Goal: Task Accomplishment & Management: Manage account settings

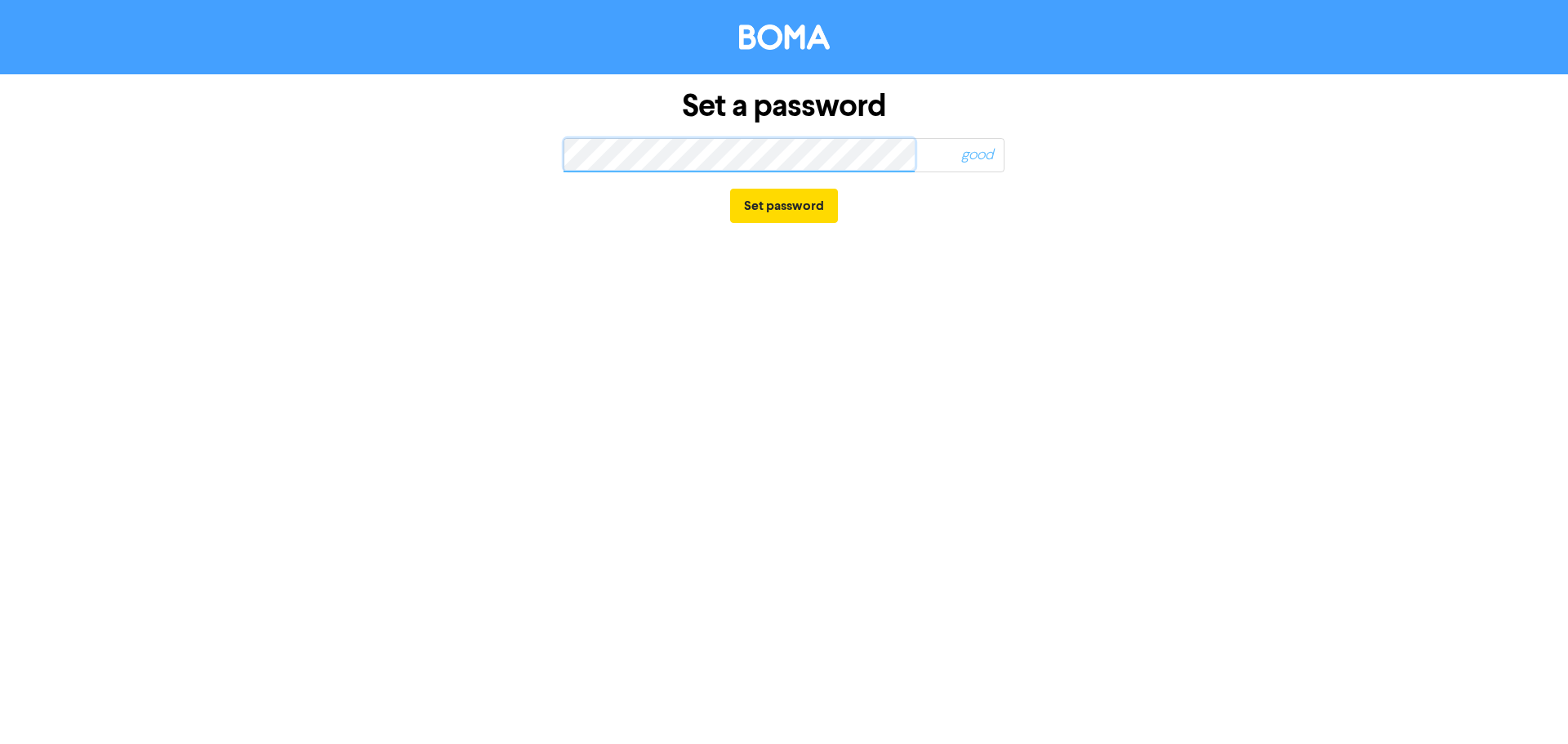
click at [730, 189] on button "Set password" at bounding box center [784, 206] width 108 height 34
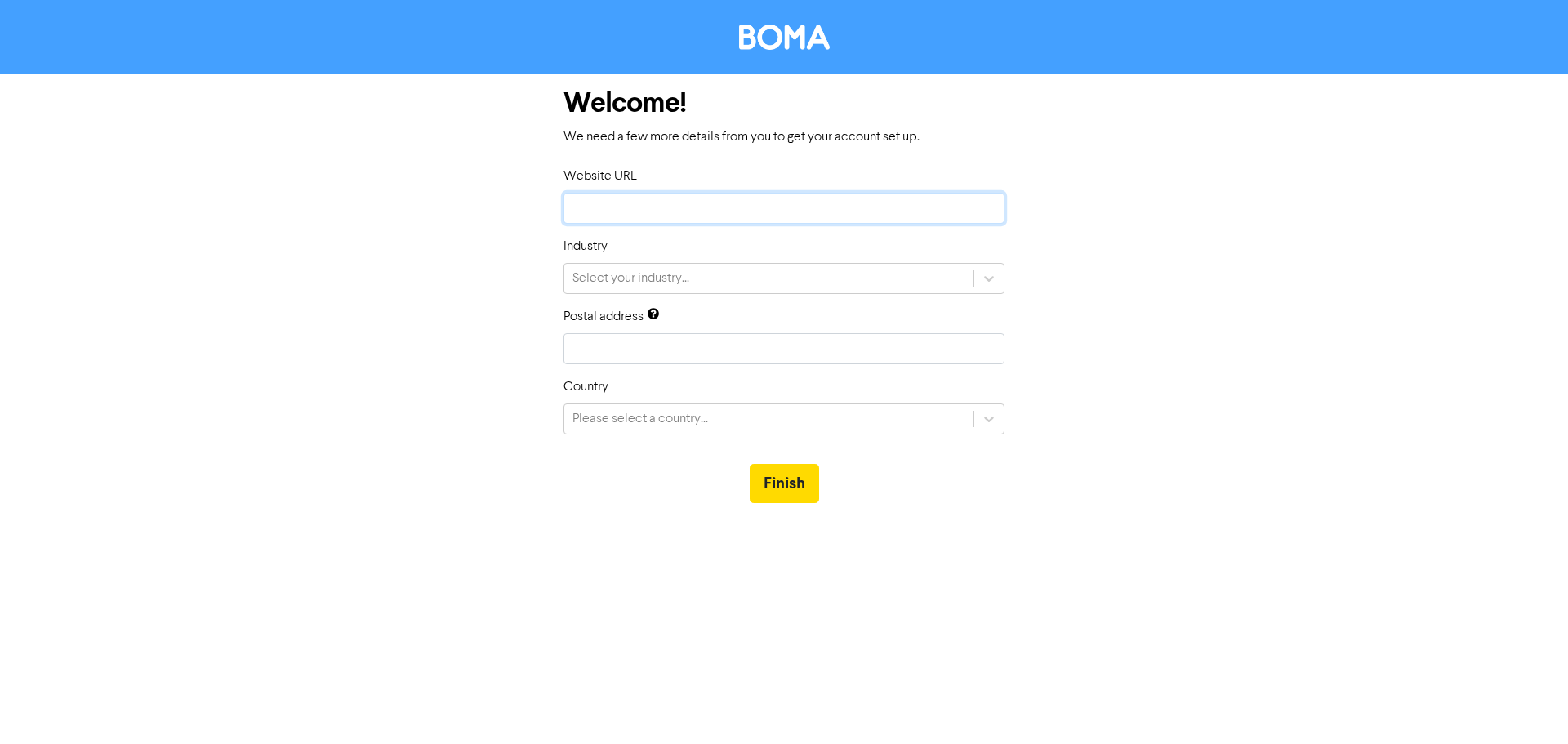
click at [650, 202] on input "text" at bounding box center [784, 208] width 441 height 31
type input "[URL][DOMAIN_NAME]"
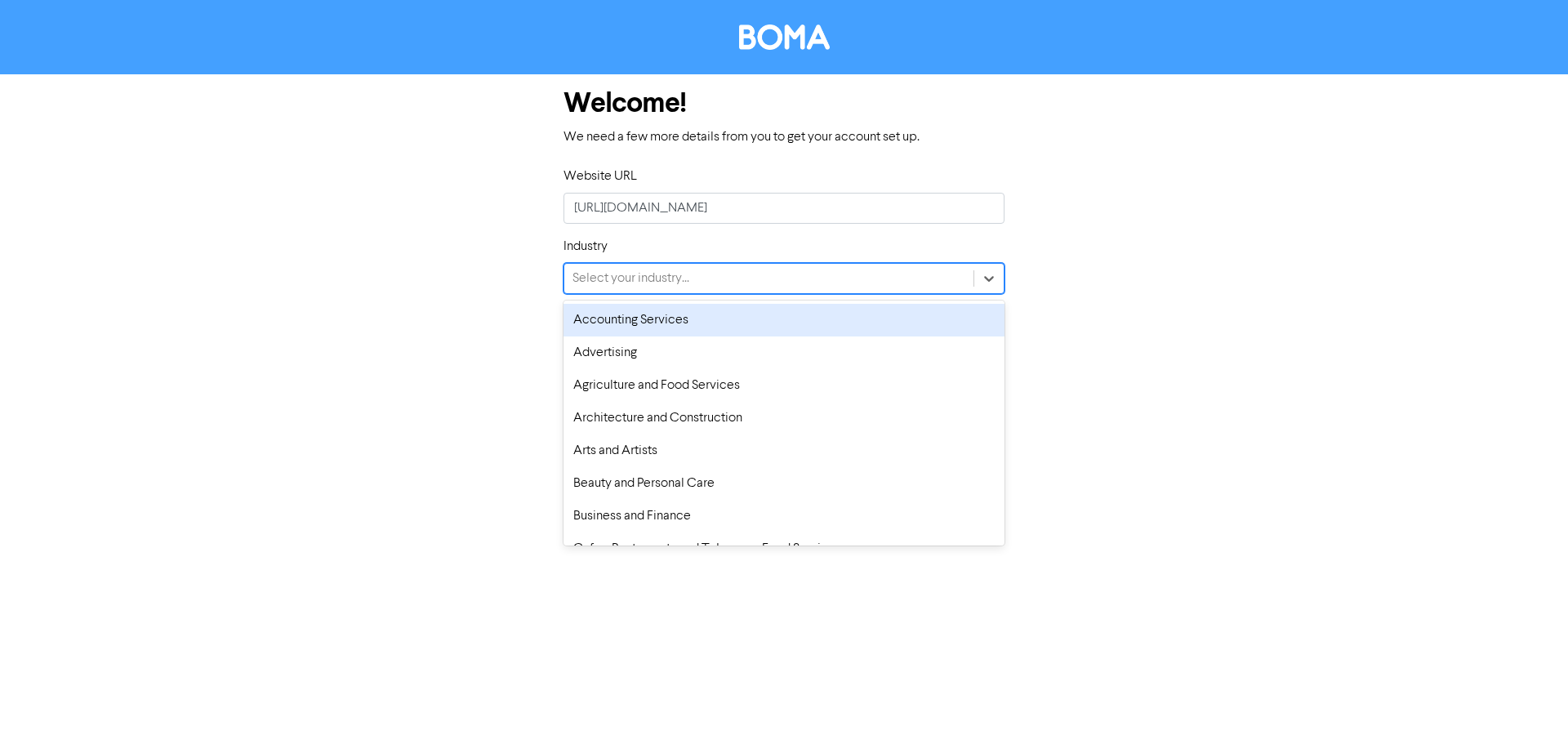
click at [654, 294] on div "Select your industry..." at bounding box center [784, 278] width 441 height 31
click at [656, 323] on div "Accounting Services" at bounding box center [784, 320] width 441 height 32
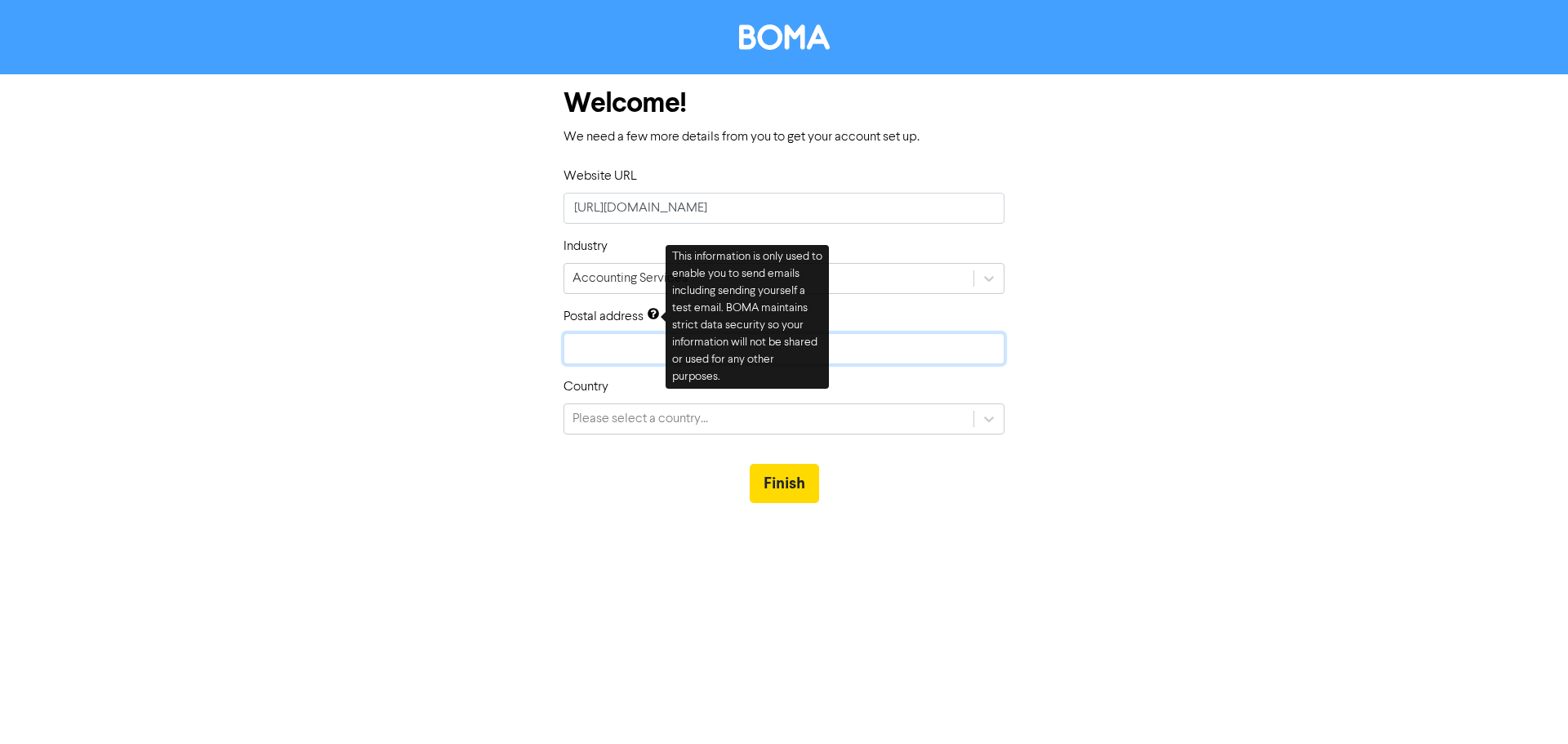
click at [635, 357] on input "text" at bounding box center [784, 348] width 441 height 31
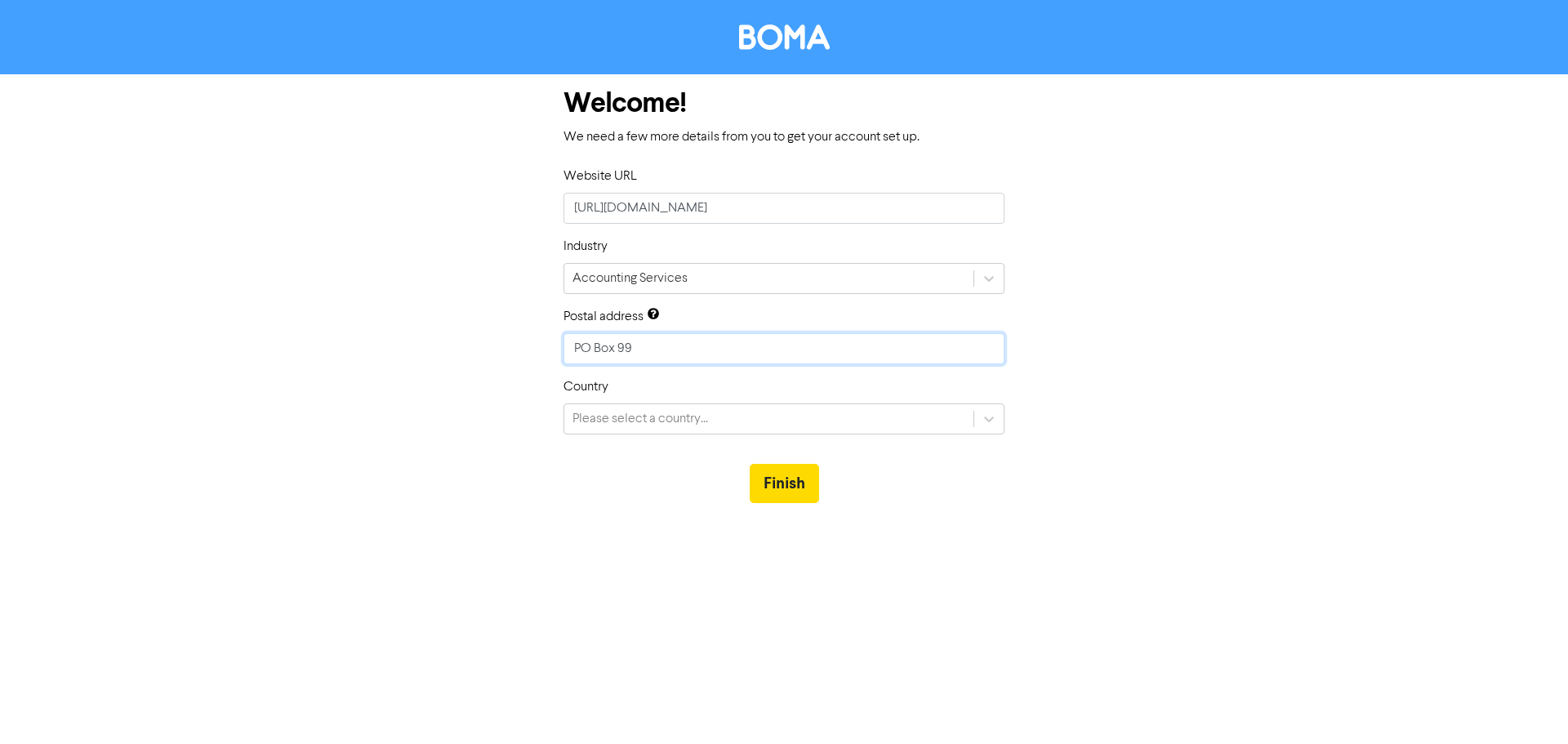
type input "[STREET_ADDRESS]"
click at [702, 420] on div "Please select a country..." at bounding box center [640, 418] width 136 height 20
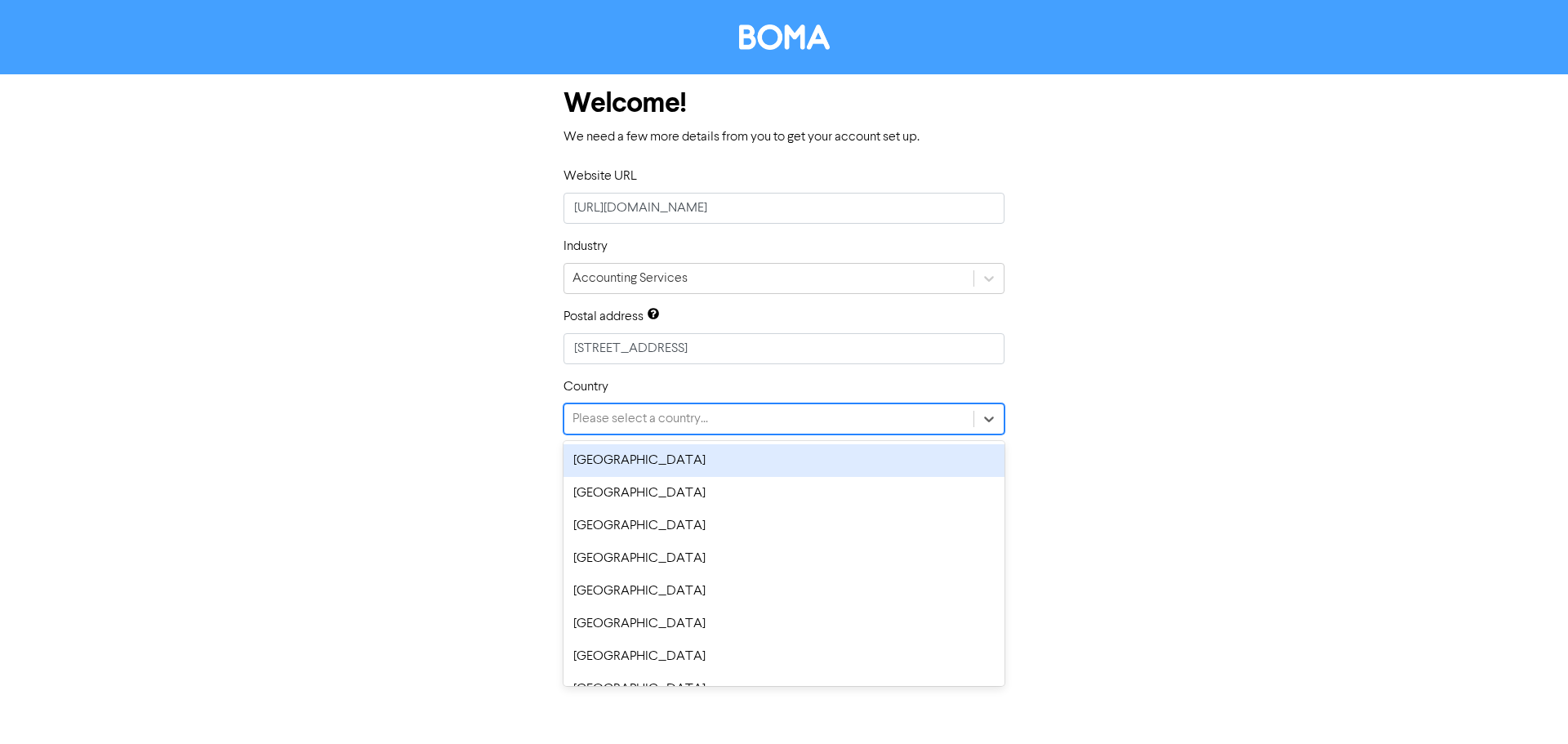
click at [669, 467] on div "[GEOGRAPHIC_DATA]" at bounding box center [784, 461] width 441 height 32
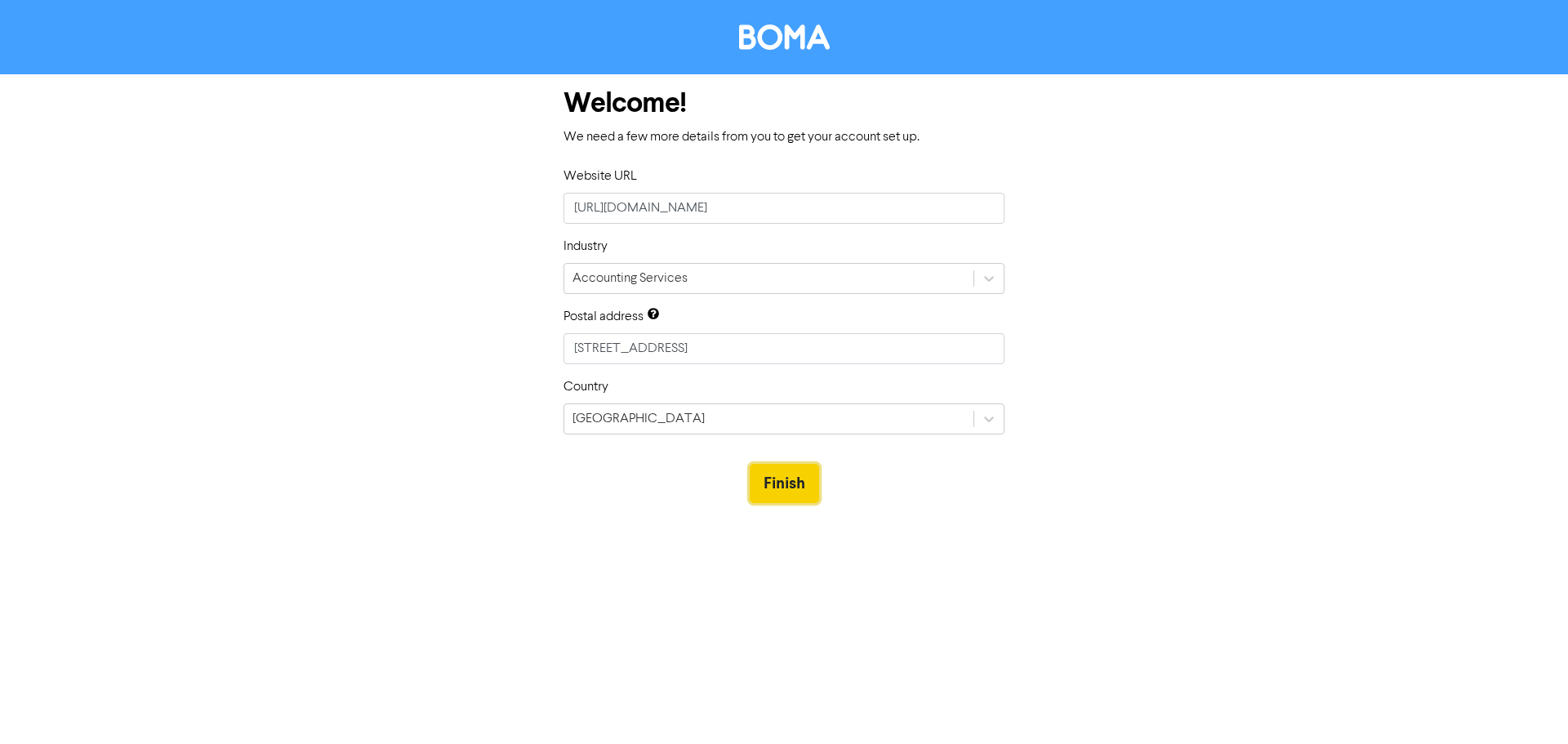
click at [768, 479] on button "Finish" at bounding box center [784, 484] width 69 height 39
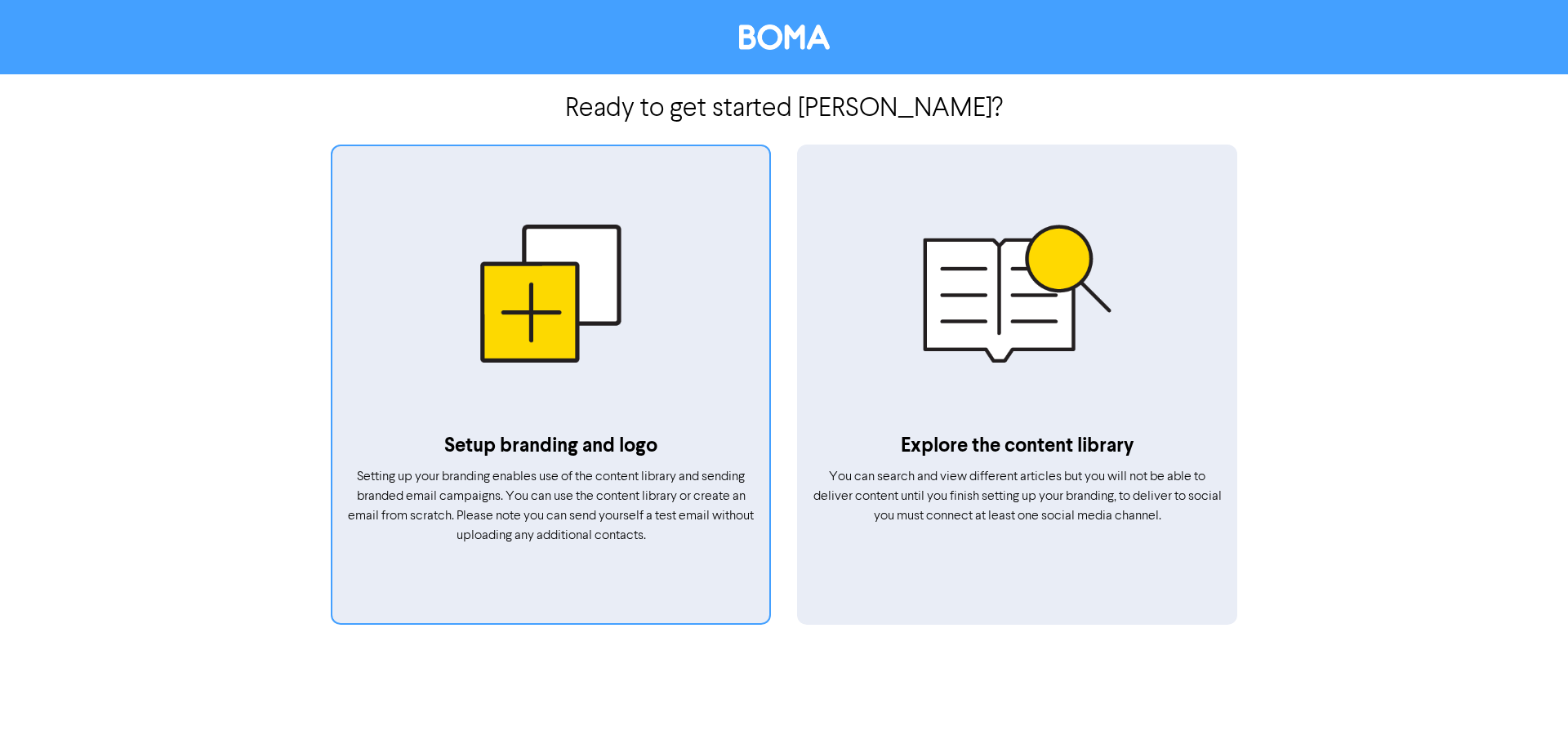
click at [533, 444] on p "Setup branding and logo" at bounding box center [551, 445] width 411 height 29
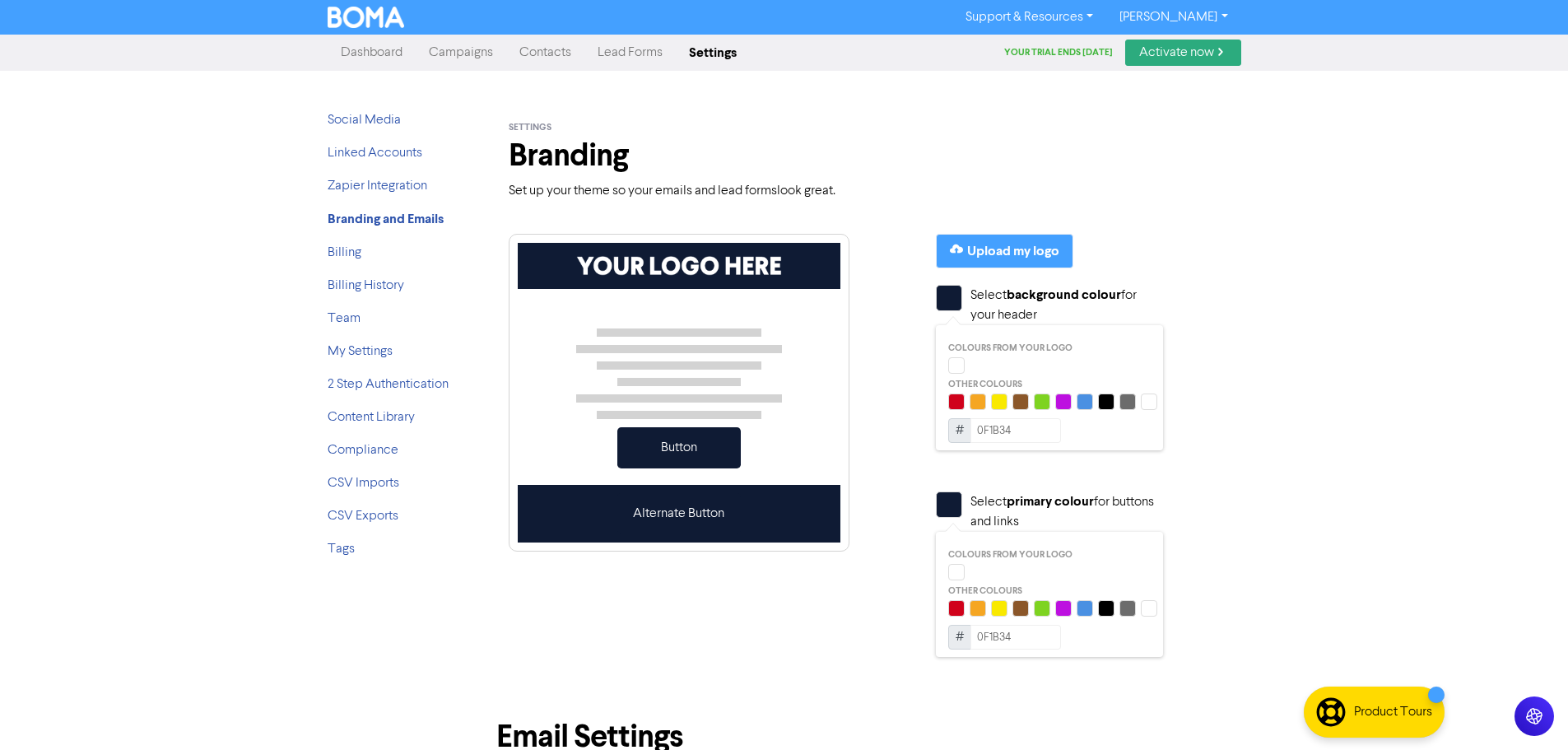
click at [678, 448] on div "Button" at bounding box center [679, 448] width 124 height 41
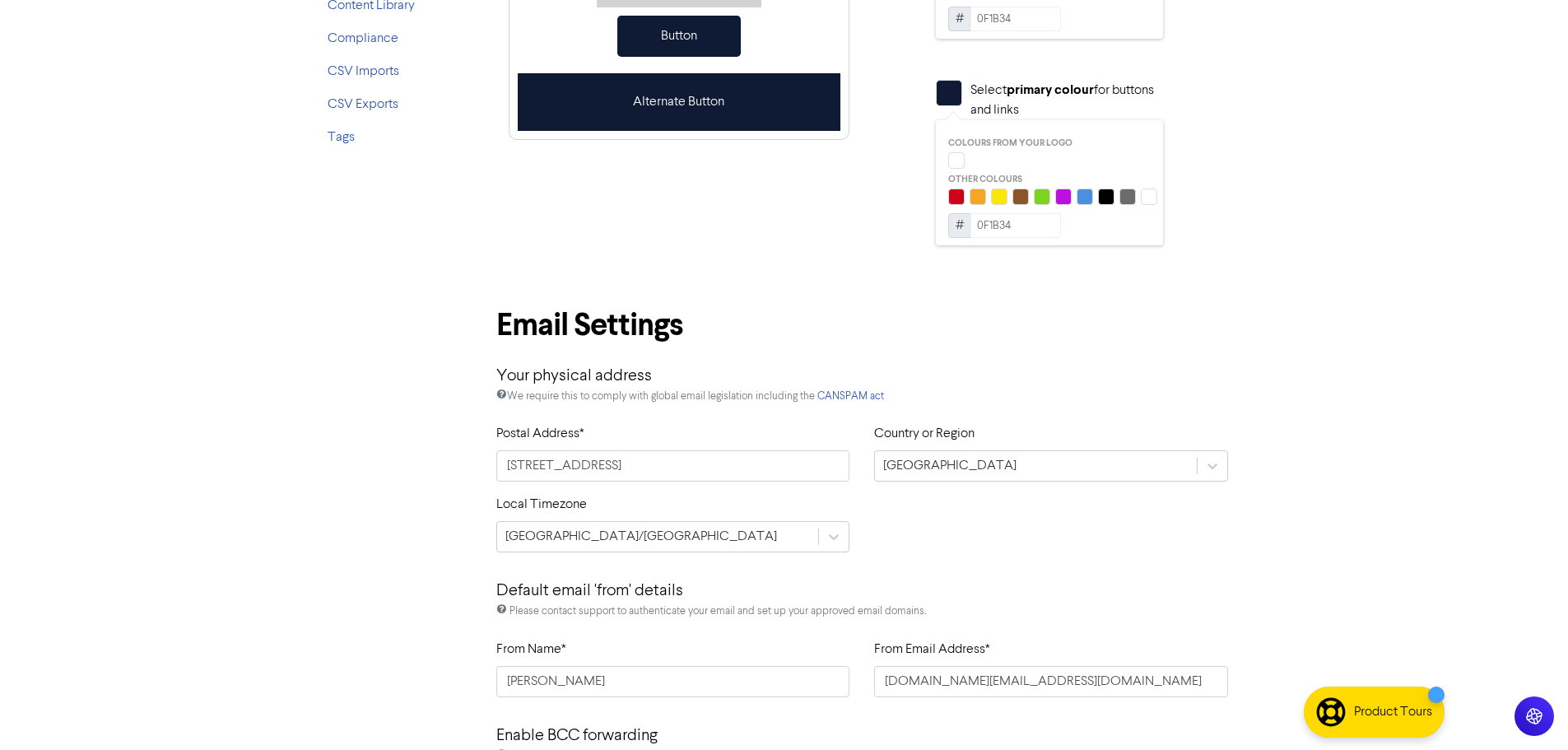
scroll to position [494, 0]
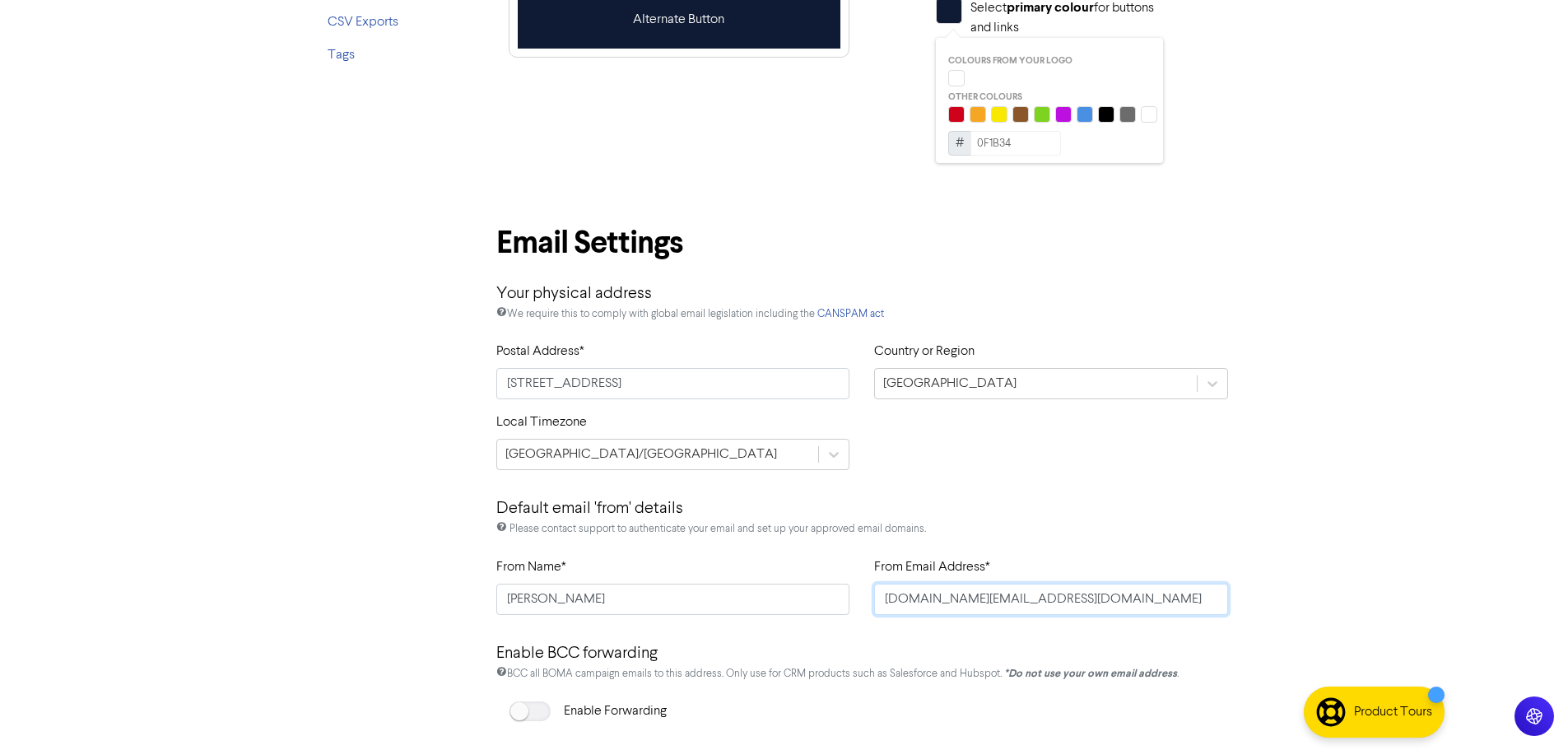
drag, startPoint x: 942, startPoint y: 599, endPoint x: 846, endPoint y: 599, distance: 96.0
click at [846, 599] on div "From Name* [PERSON_NAME] From Email Address* [DOMAIN_NAME][EMAIL_ADDRESS][DOMAI…" at bounding box center [863, 593] width 757 height 71
type input "[EMAIL_ADDRESS][DOMAIN_NAME]"
click at [534, 706] on div at bounding box center [530, 710] width 41 height 20
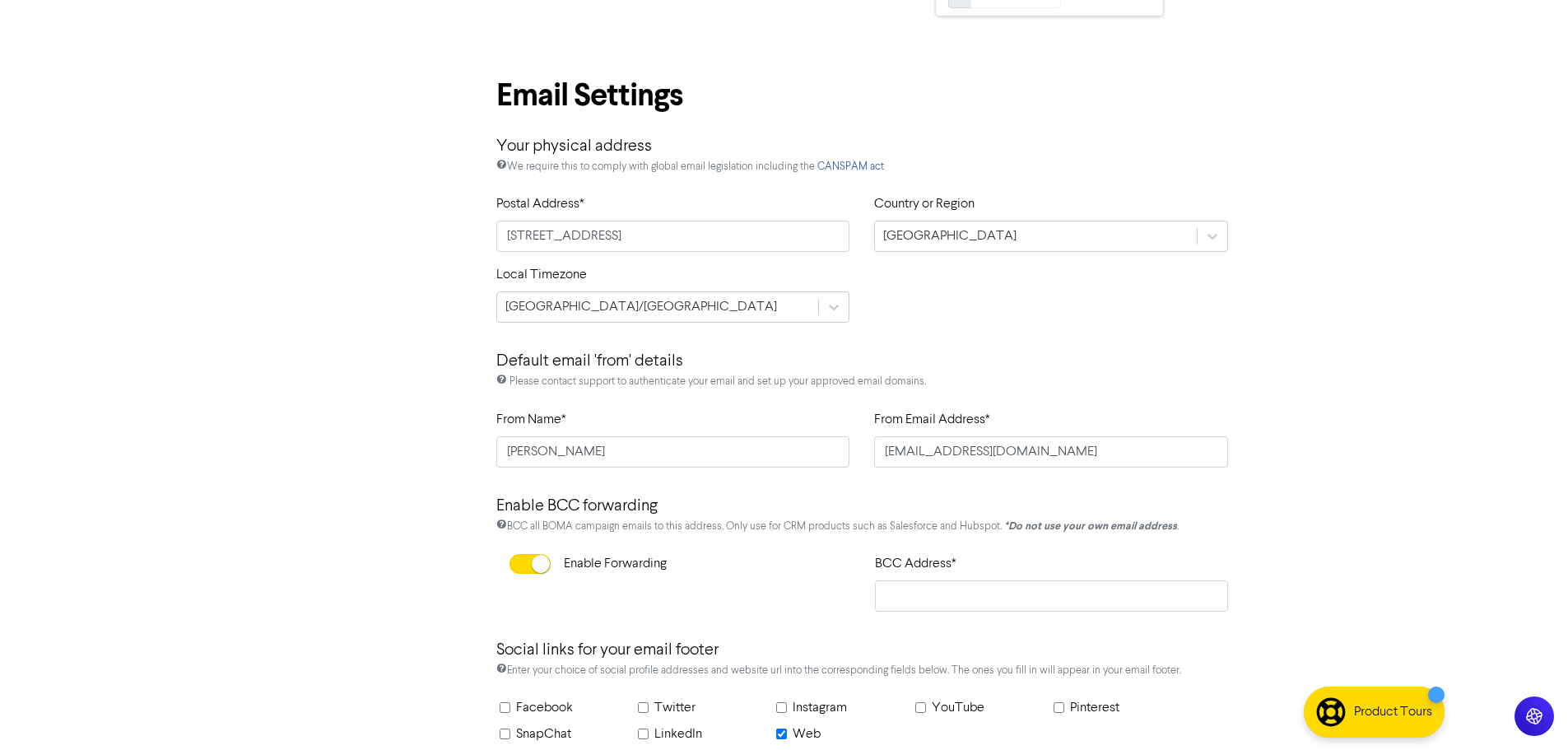
scroll to position [658, 0]
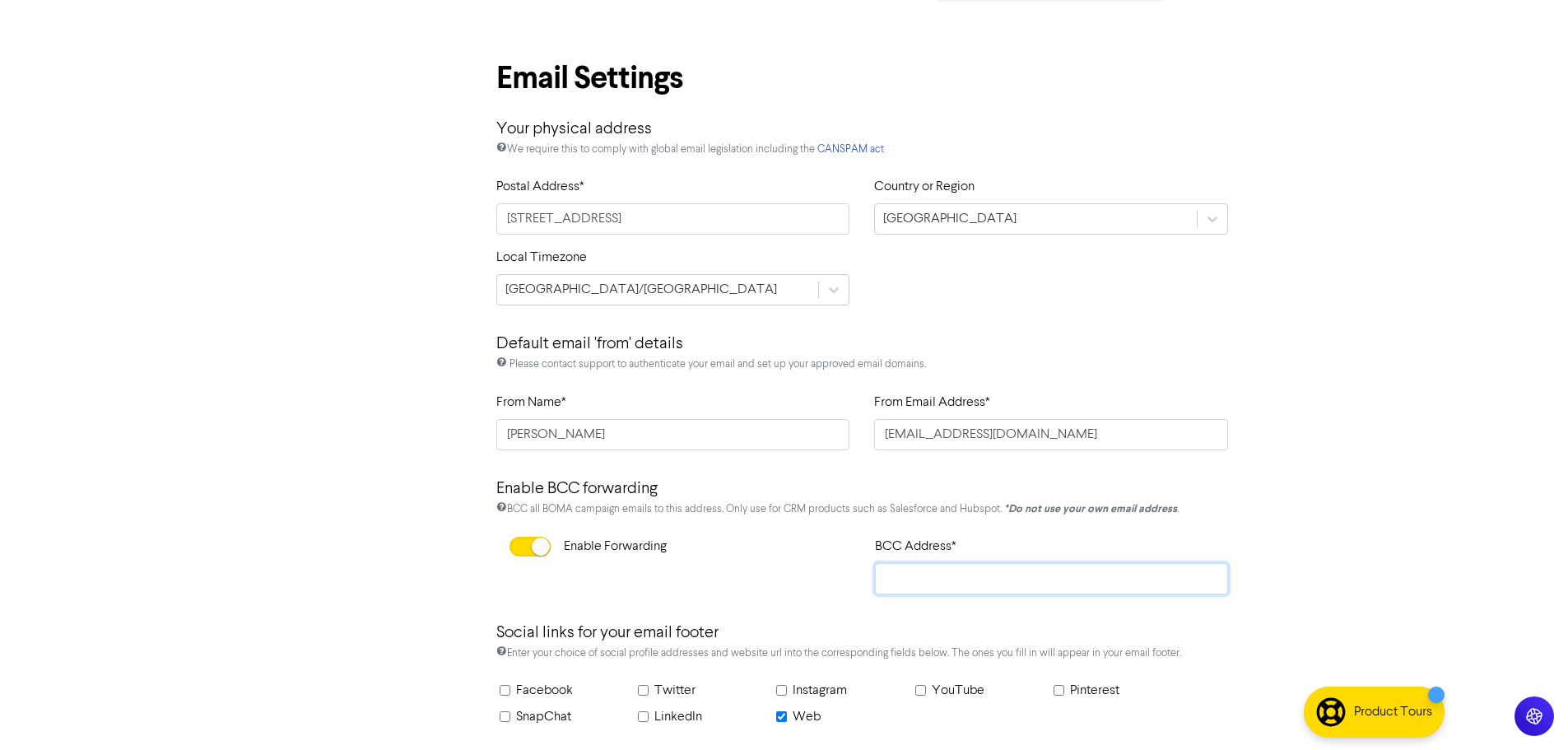
click at [941, 569] on input "text" at bounding box center [1051, 579] width 354 height 31
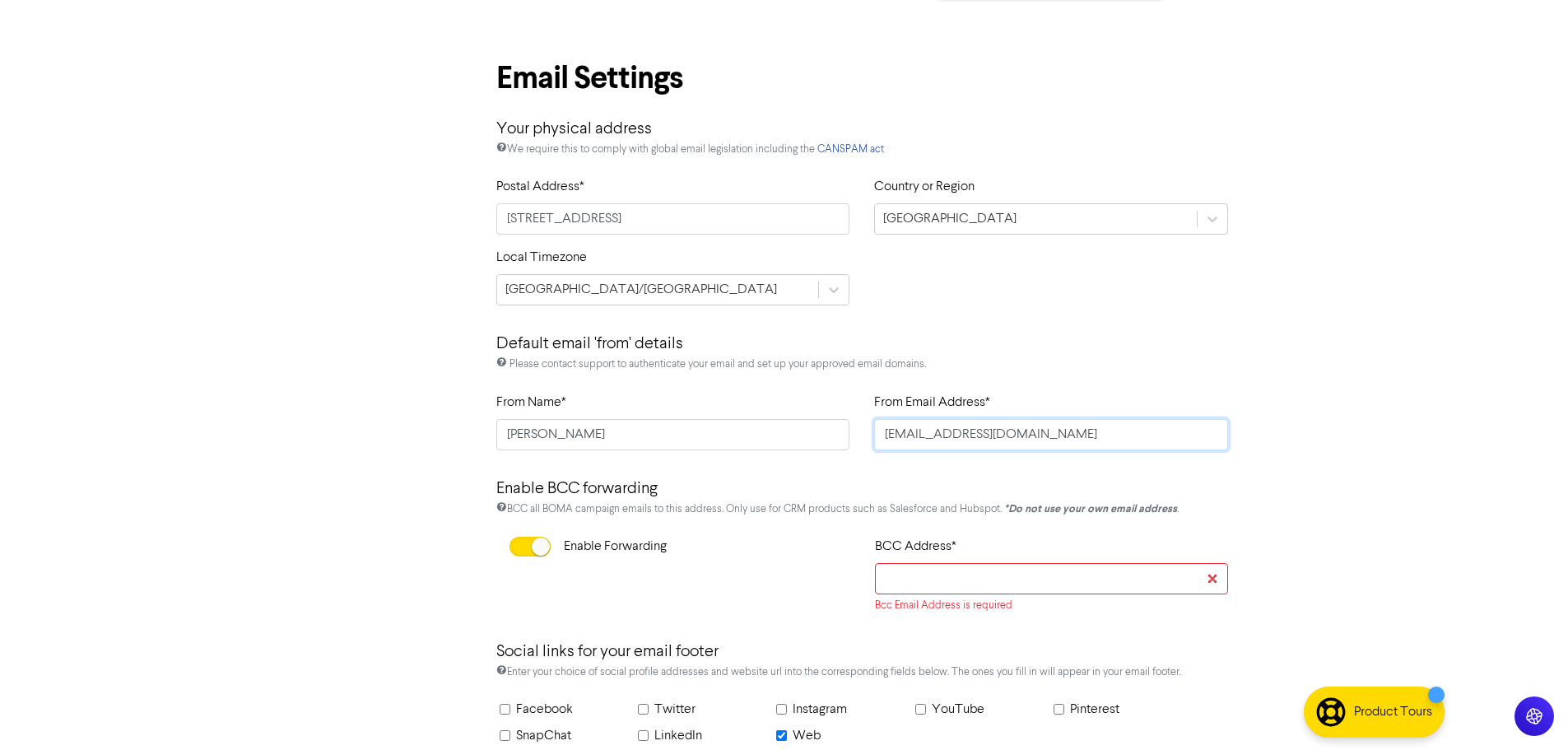
drag, startPoint x: 1104, startPoint y: 429, endPoint x: 944, endPoint y: 437, distance: 160.2
click at [944, 437] on input "[EMAIL_ADDRESS][DOMAIN_NAME]" at bounding box center [1050, 434] width 354 height 31
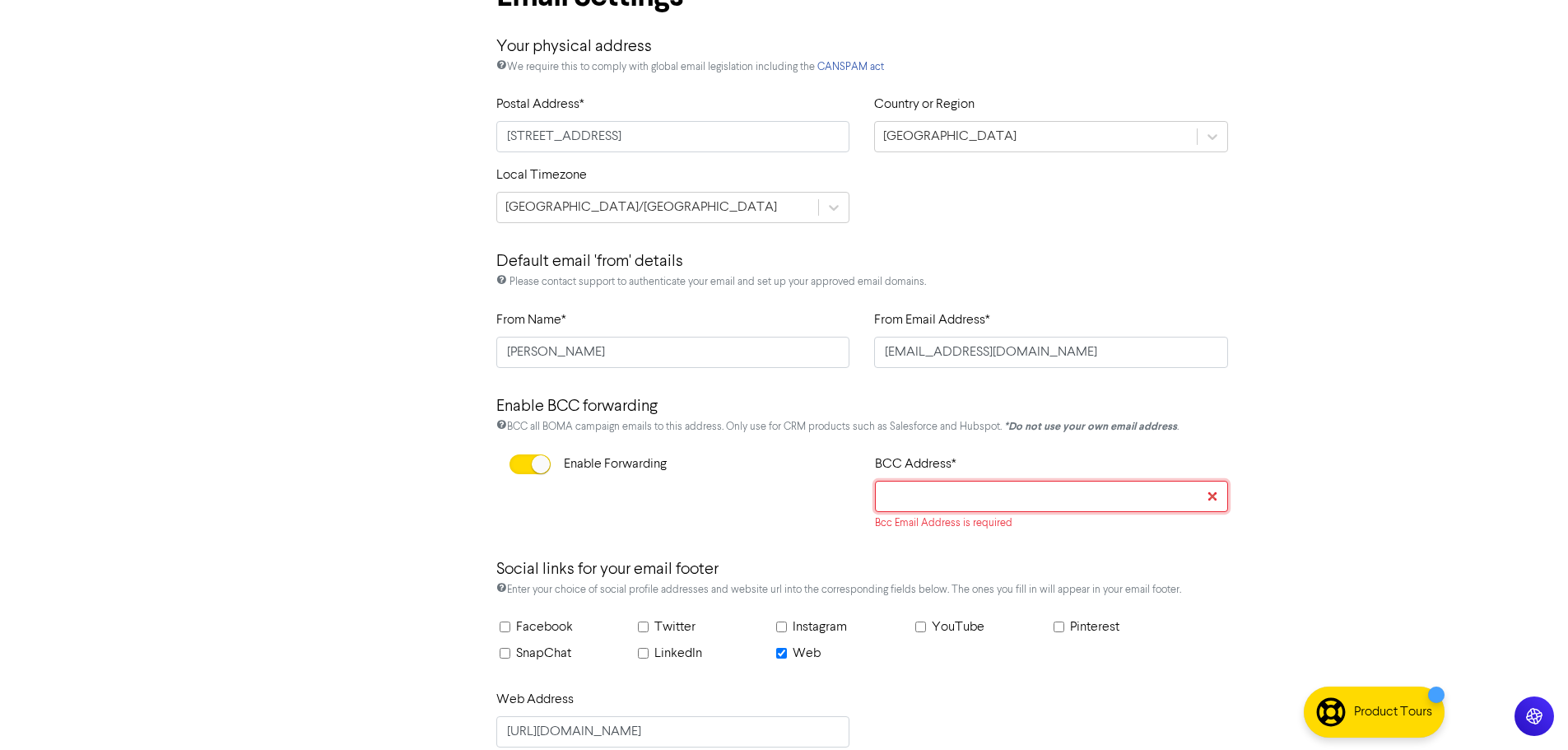
click at [938, 501] on input "text" at bounding box center [1051, 496] width 354 height 31
click at [523, 461] on div at bounding box center [521, 464] width 11 height 9
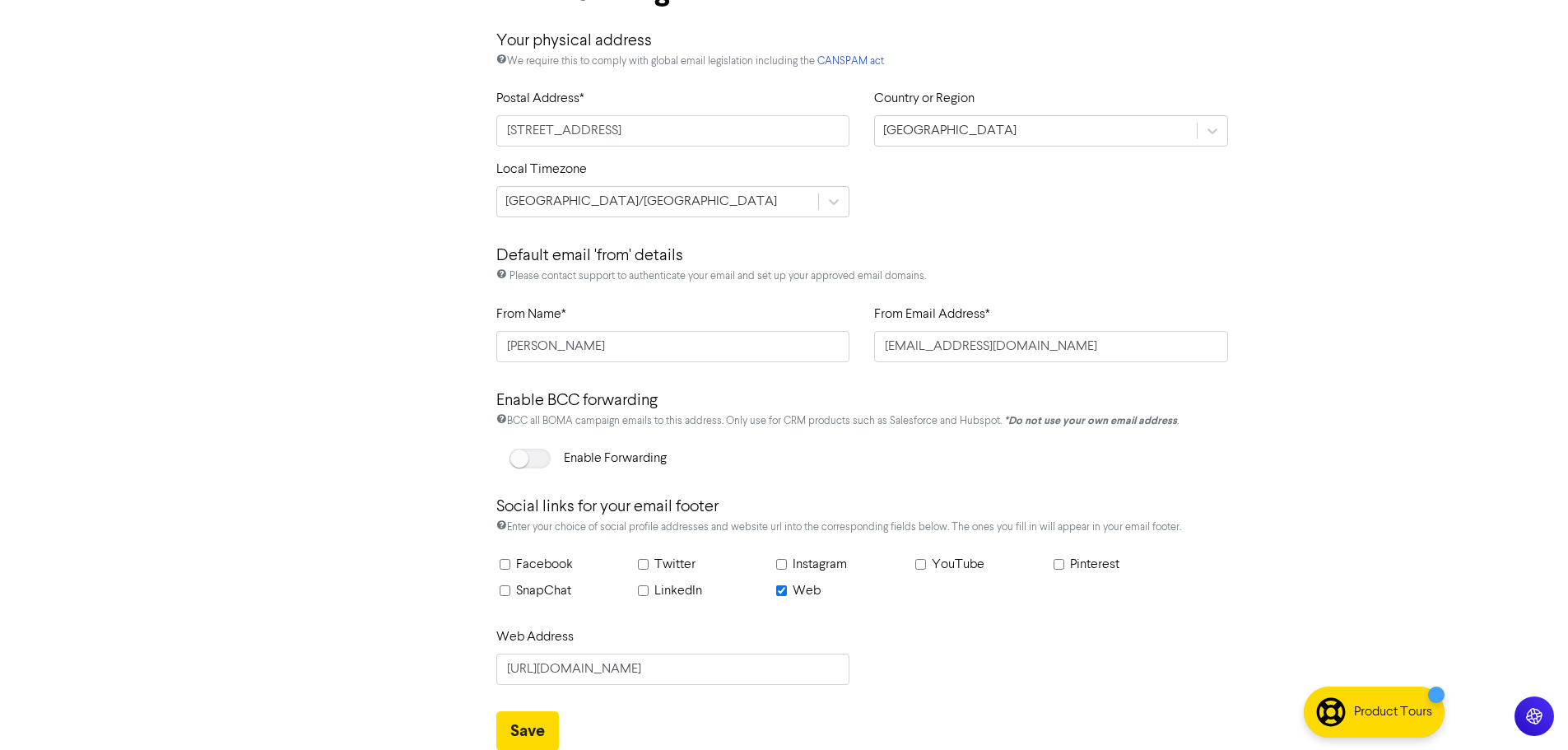
scroll to position [748, 0]
click at [507, 563] on input "Facebook" at bounding box center [505, 563] width 10 height 10
checkbox input "true"
click at [700, 674] on input "text" at bounding box center [751, 668] width 200 height 31
paste input "FCANorthPerth"
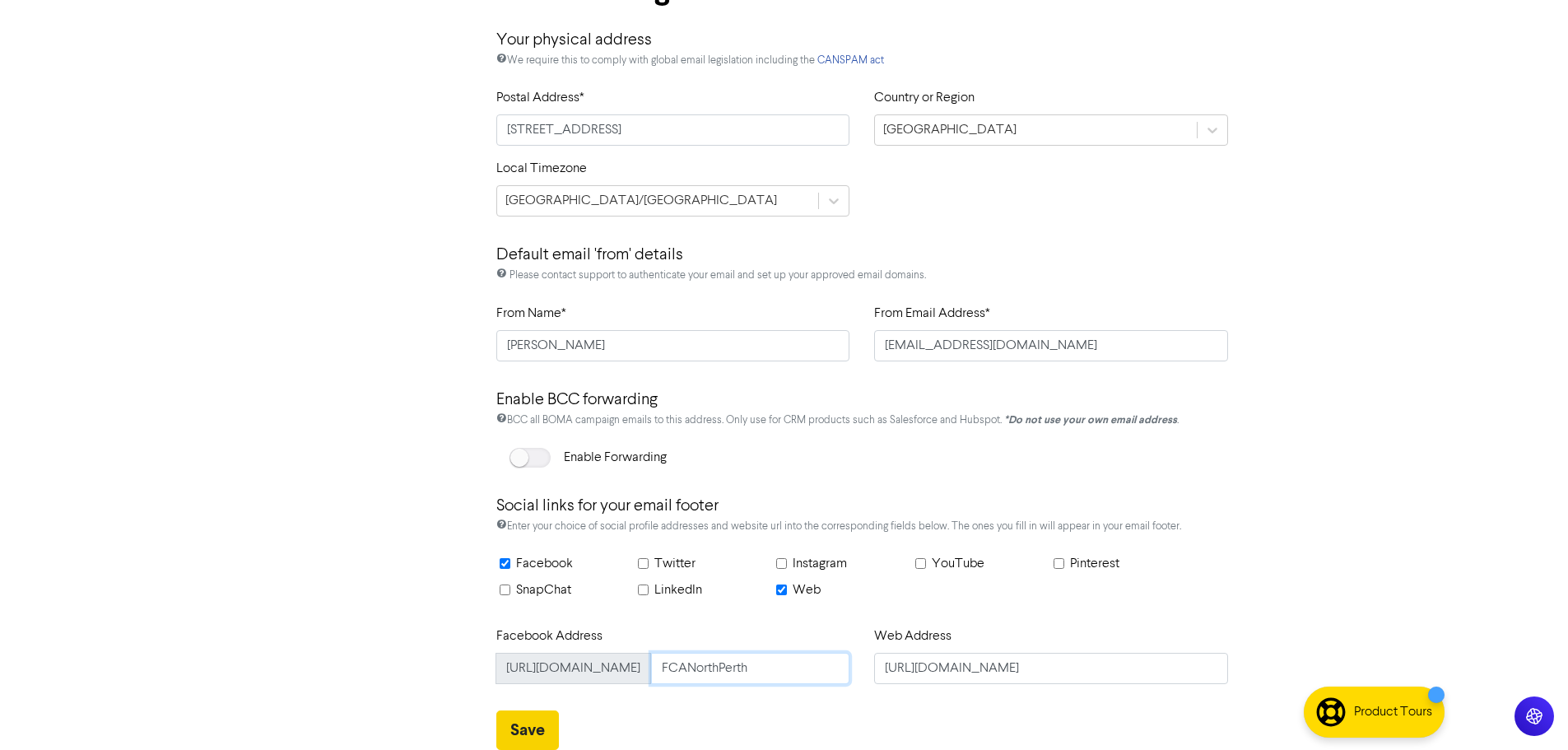
type input "FCANorthPerth"
click at [528, 733] on button "Save" at bounding box center [527, 730] width 63 height 40
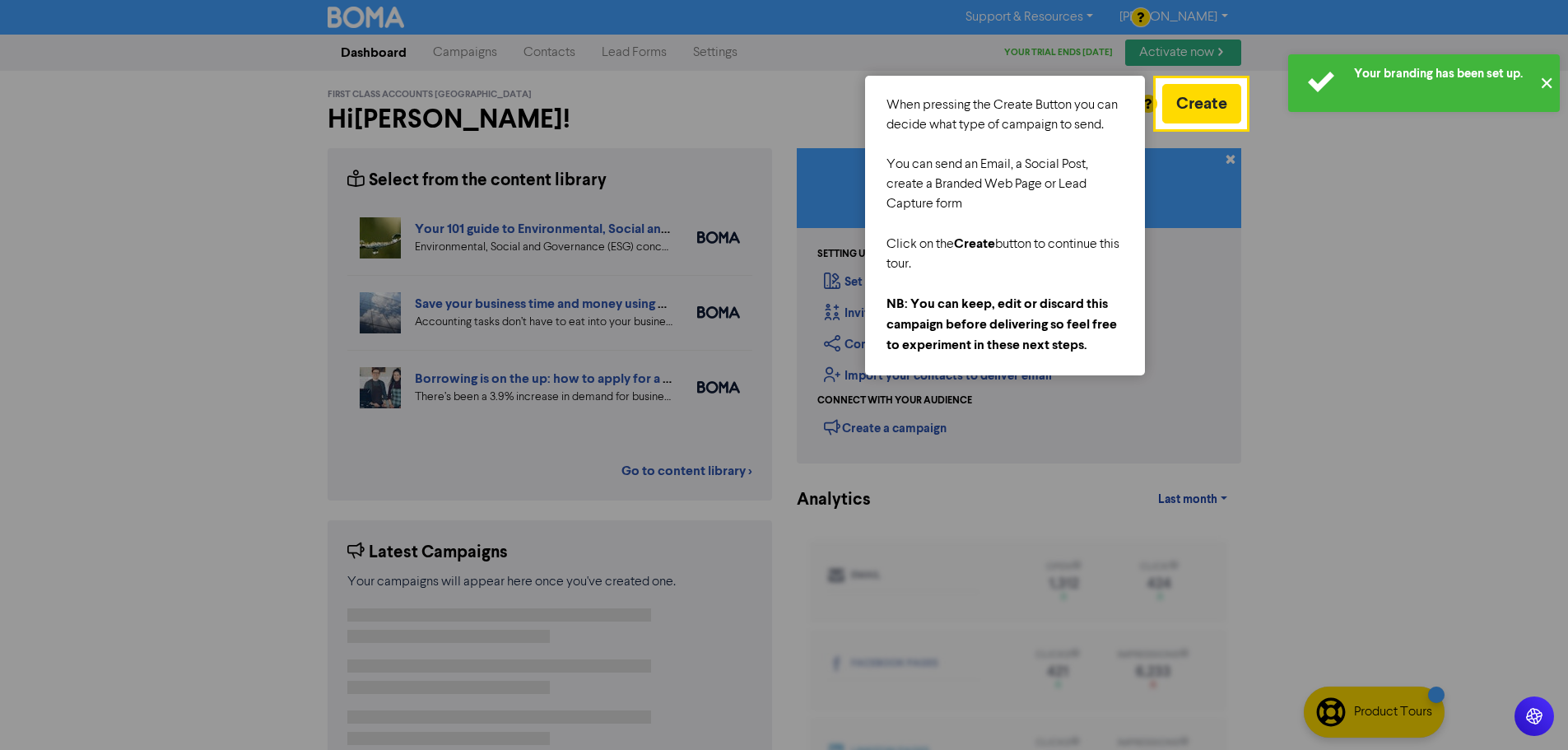
click at [1544, 76] on button "✕" at bounding box center [1546, 83] width 28 height 58
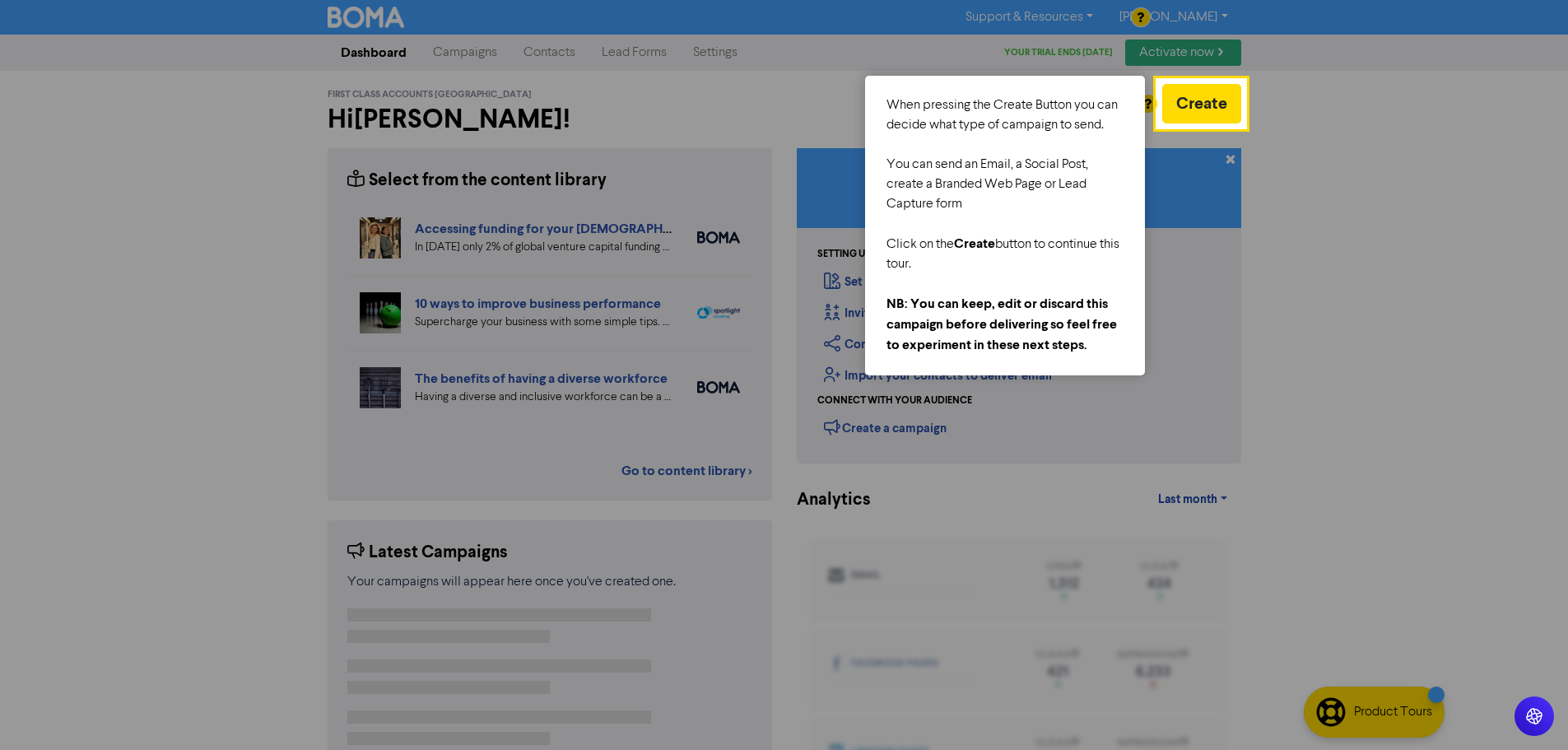
click at [1326, 122] on div at bounding box center [1407, 563] width 323 height 1128
click at [1441, 317] on div at bounding box center [1407, 563] width 323 height 1128
click at [1176, 100] on button "Create" at bounding box center [1202, 104] width 79 height 40
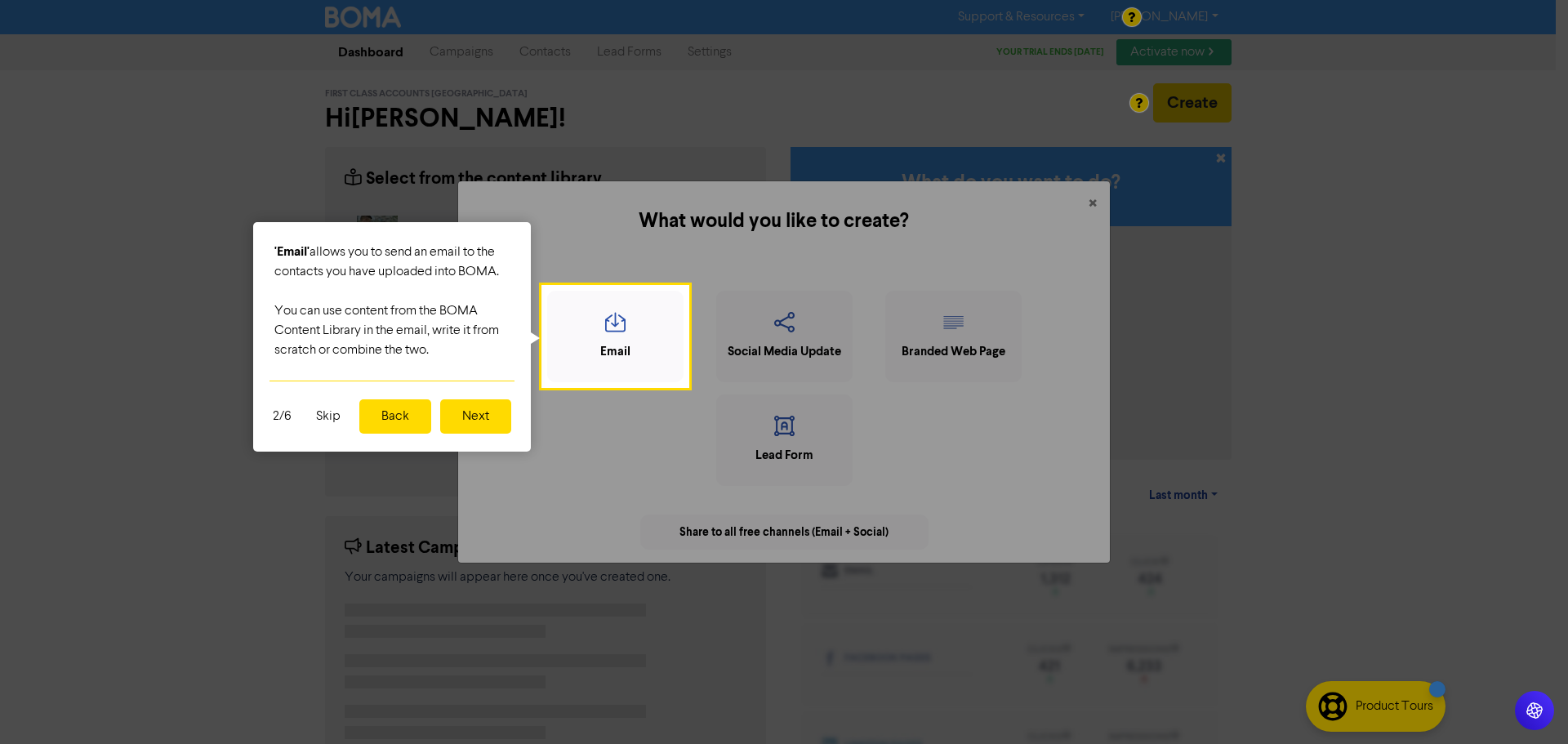
click at [393, 421] on button "Back" at bounding box center [395, 416] width 72 height 34
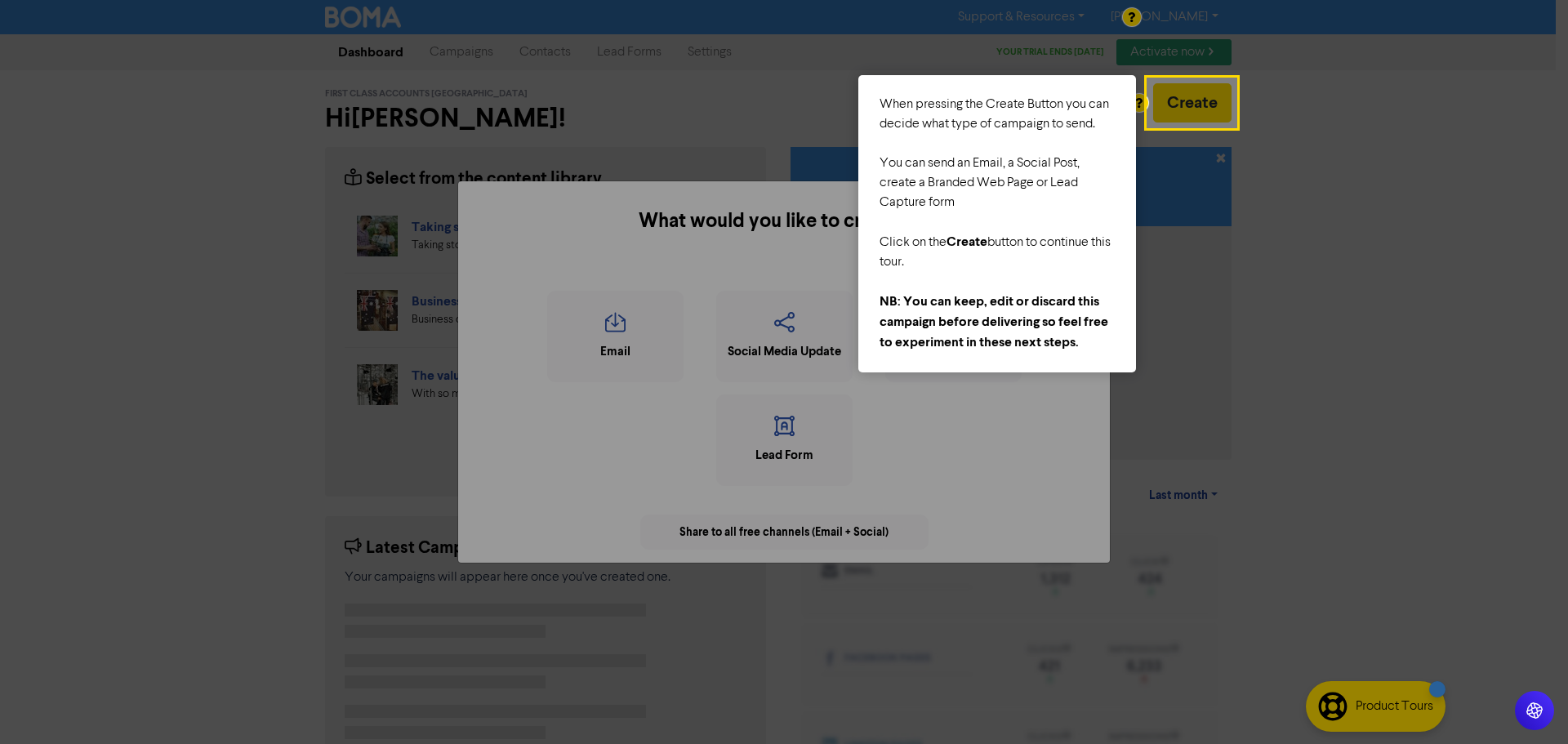
click at [1204, 96] on div "What would you like to create? × Email Social Media Update Branded Web Page Lea…" at bounding box center [784, 372] width 1568 height 744
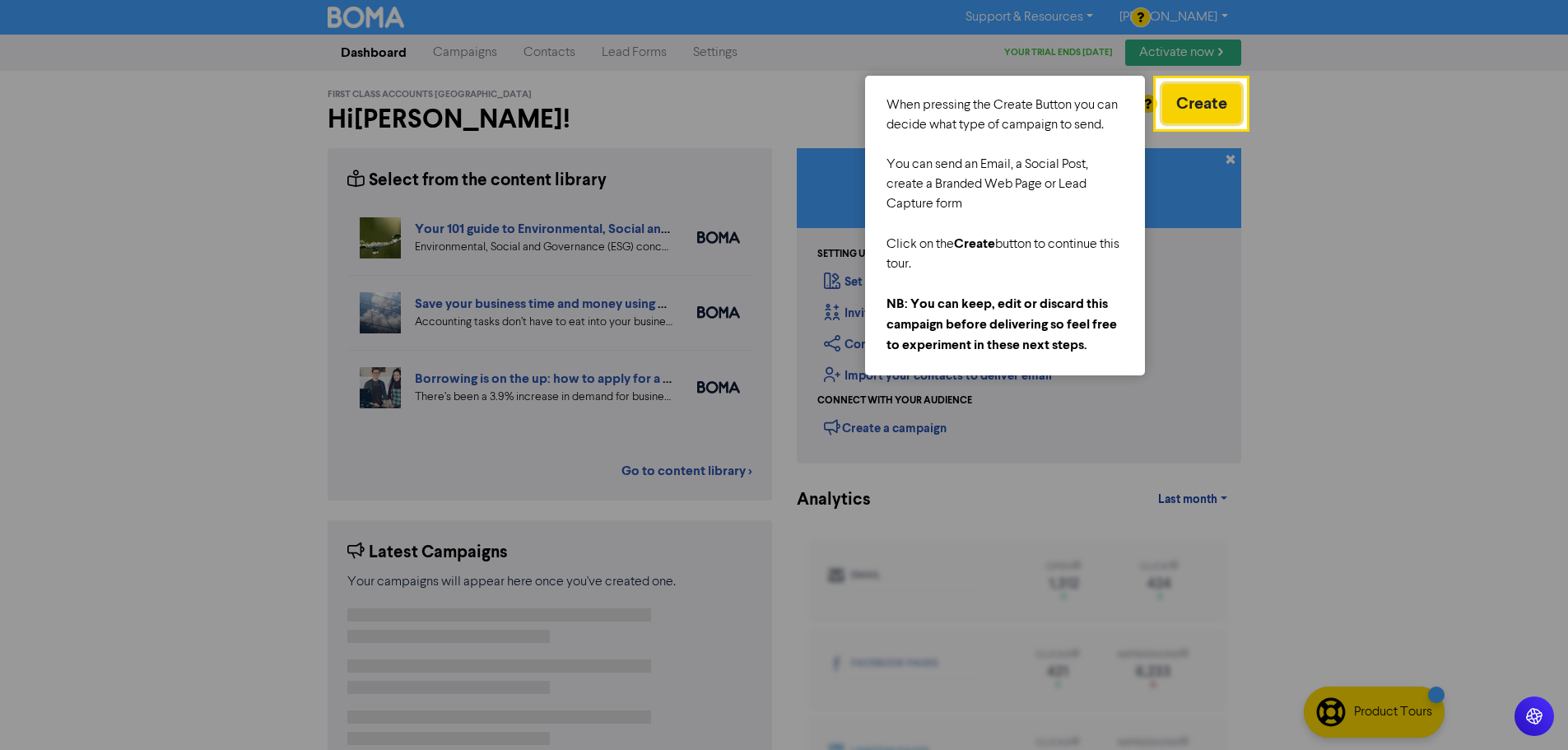
click at [1202, 89] on button "Create" at bounding box center [1202, 104] width 79 height 40
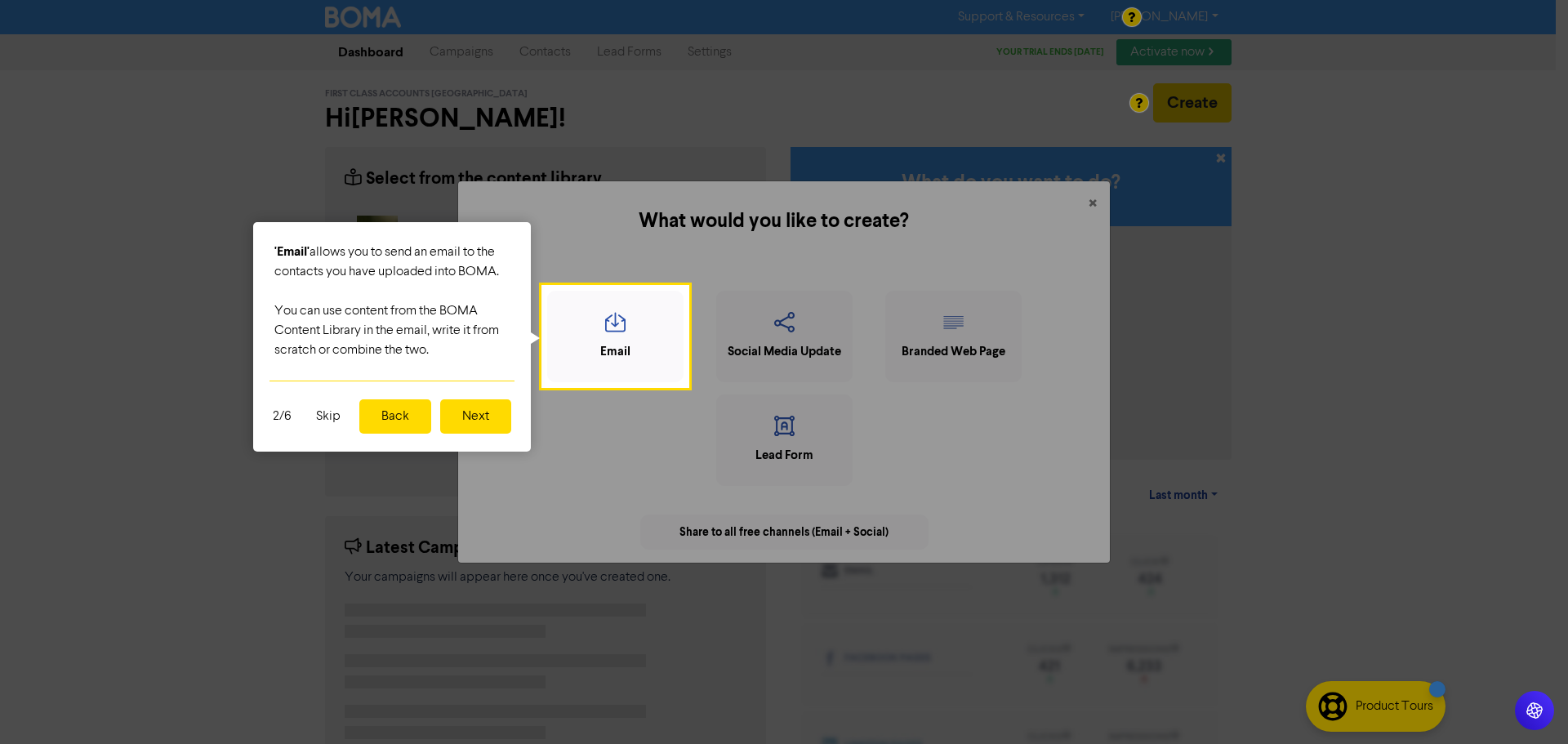
click at [487, 416] on button "Next" at bounding box center [475, 416] width 71 height 34
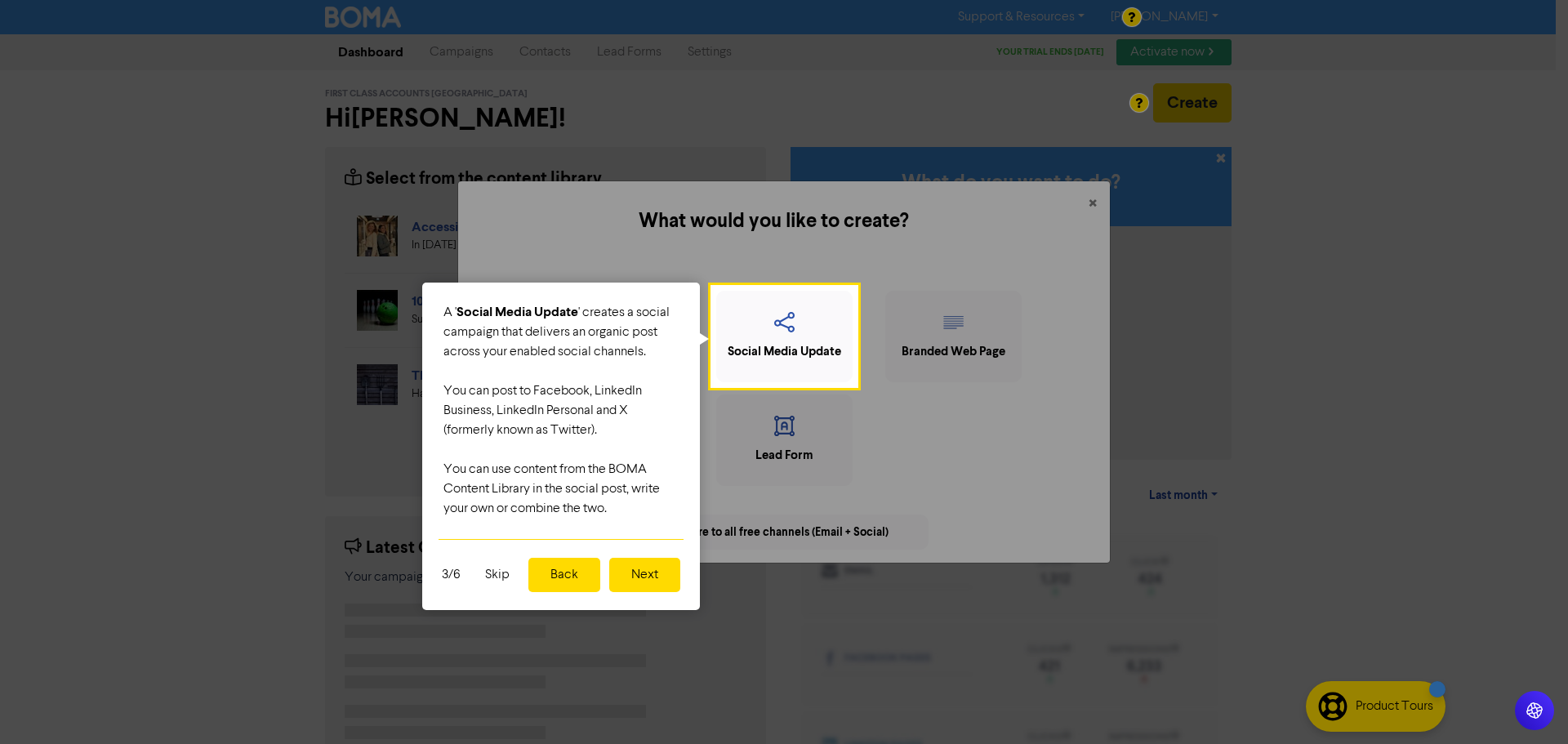
click at [632, 571] on button "Next" at bounding box center [644, 575] width 71 height 34
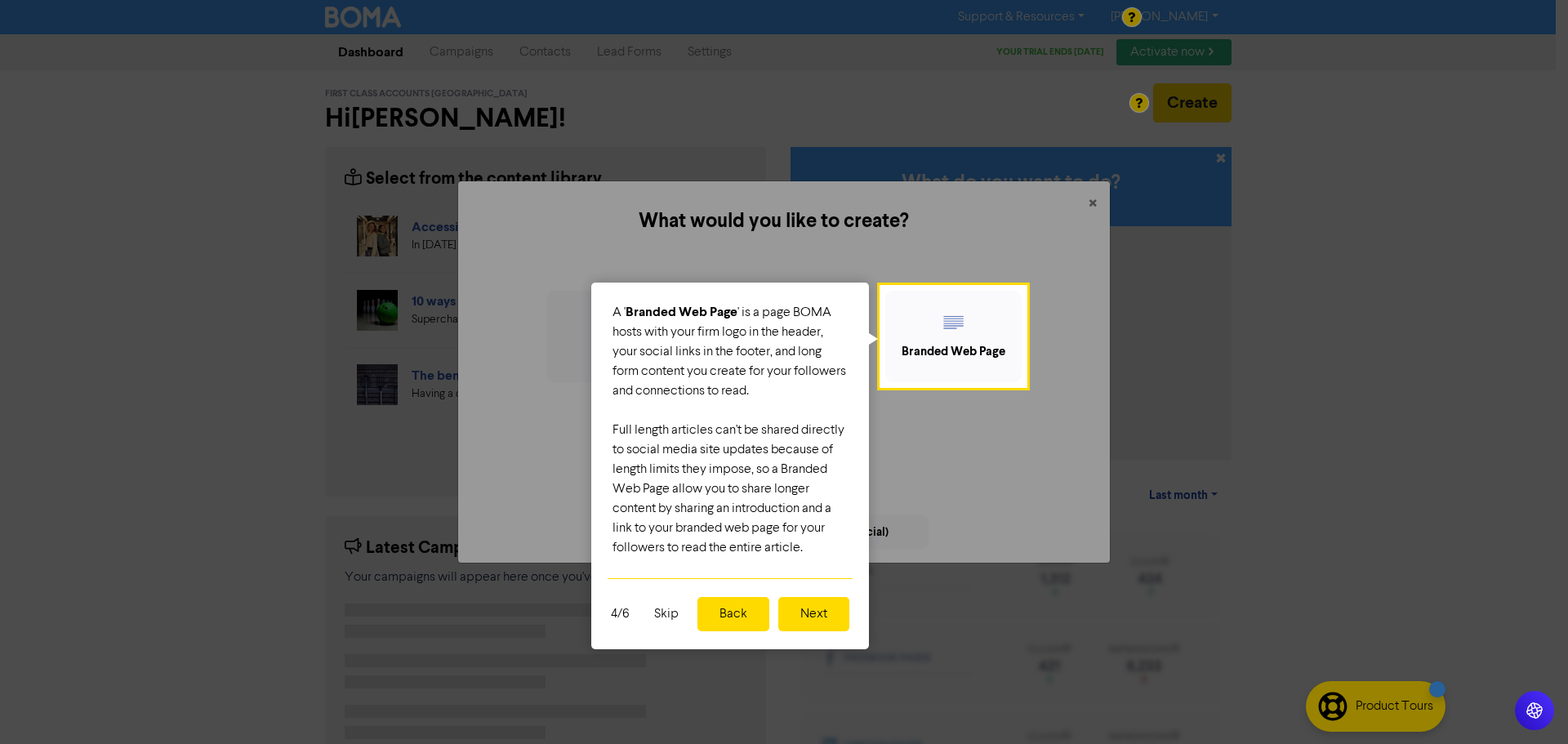
click at [813, 616] on button "Next" at bounding box center [813, 613] width 71 height 34
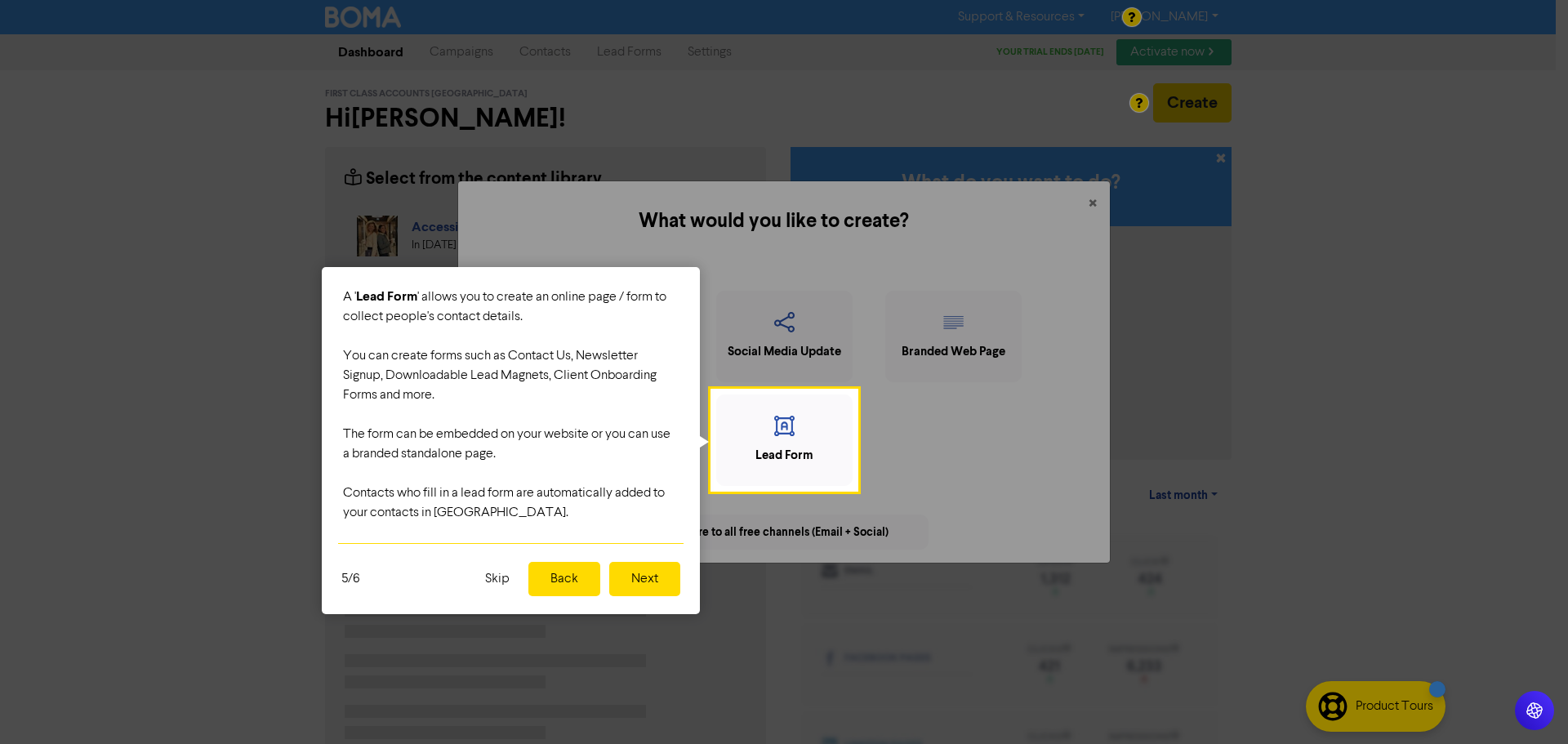
click at [655, 580] on button "Next" at bounding box center [644, 578] width 71 height 34
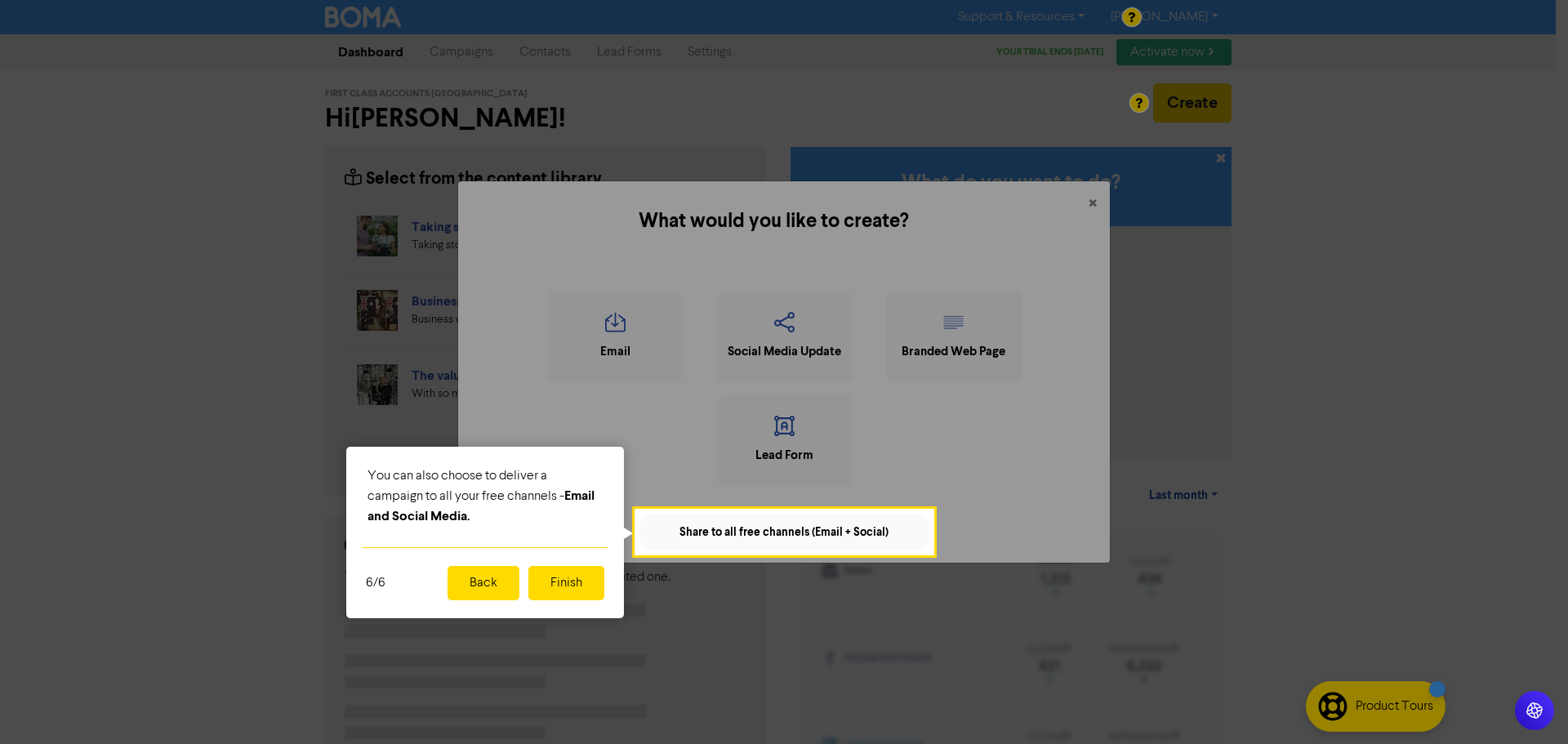
click at [573, 577] on button "Finish" at bounding box center [566, 583] width 76 height 34
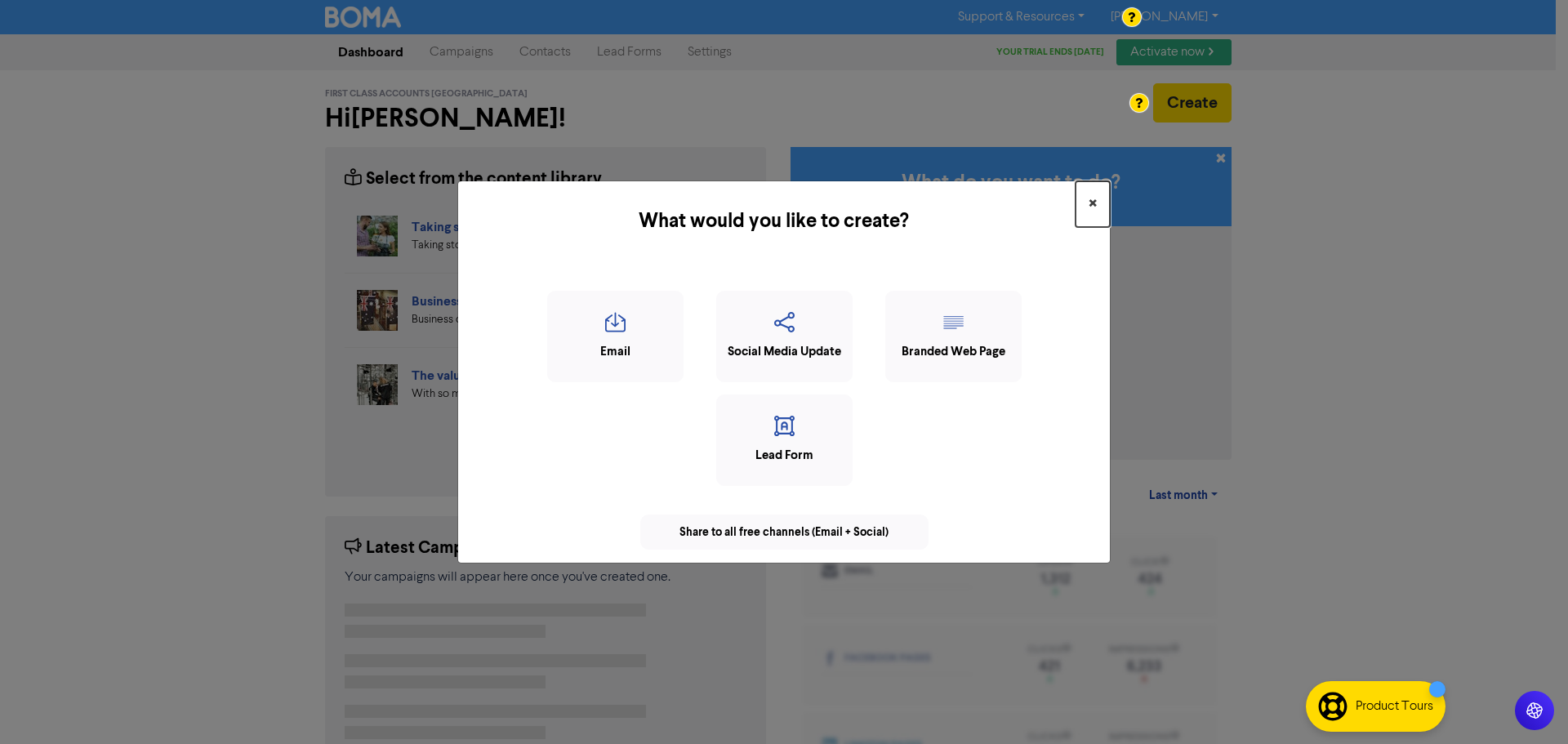
click at [1087, 200] on button "×" at bounding box center [1093, 204] width 34 height 46
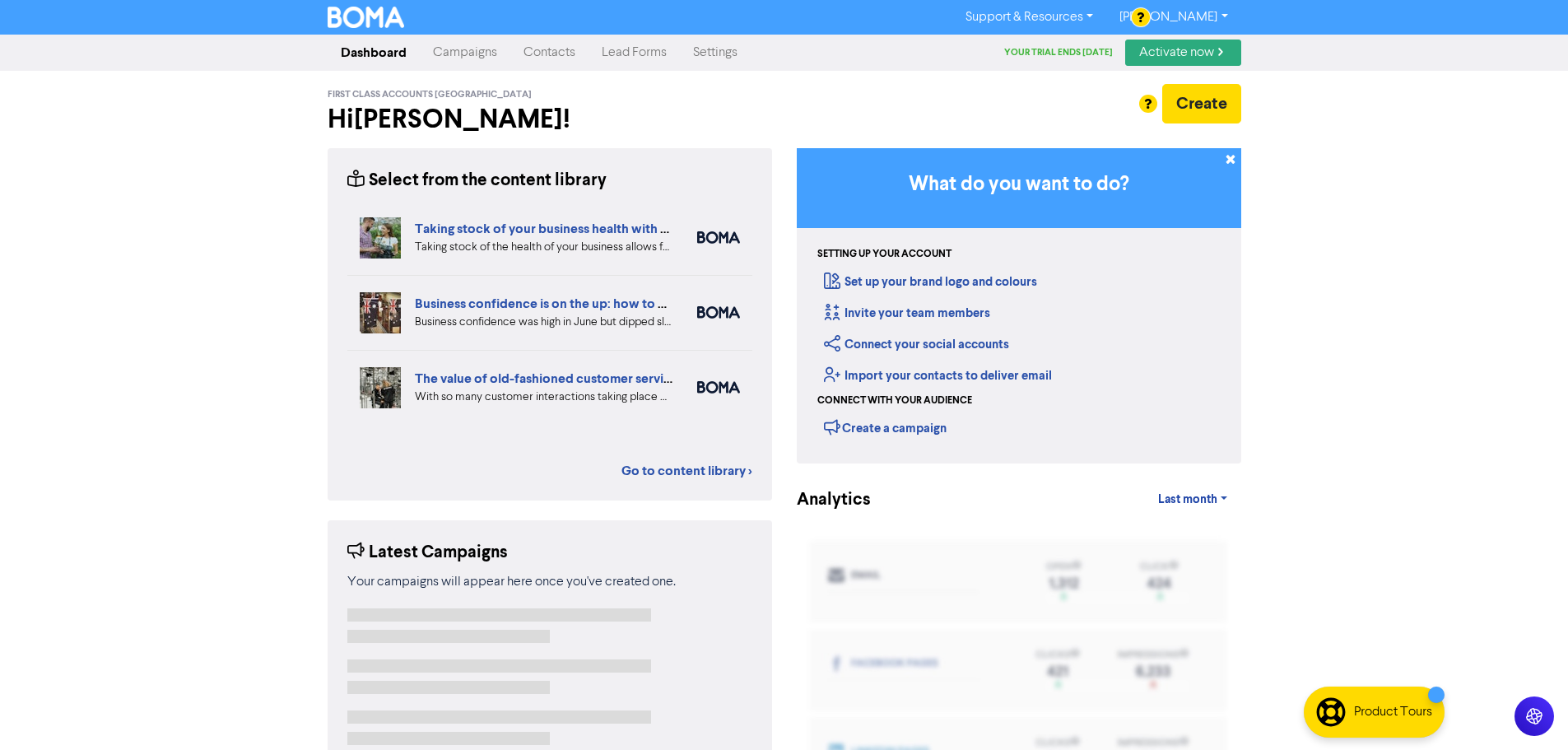
click at [704, 57] on link "Settings" at bounding box center [715, 52] width 71 height 33
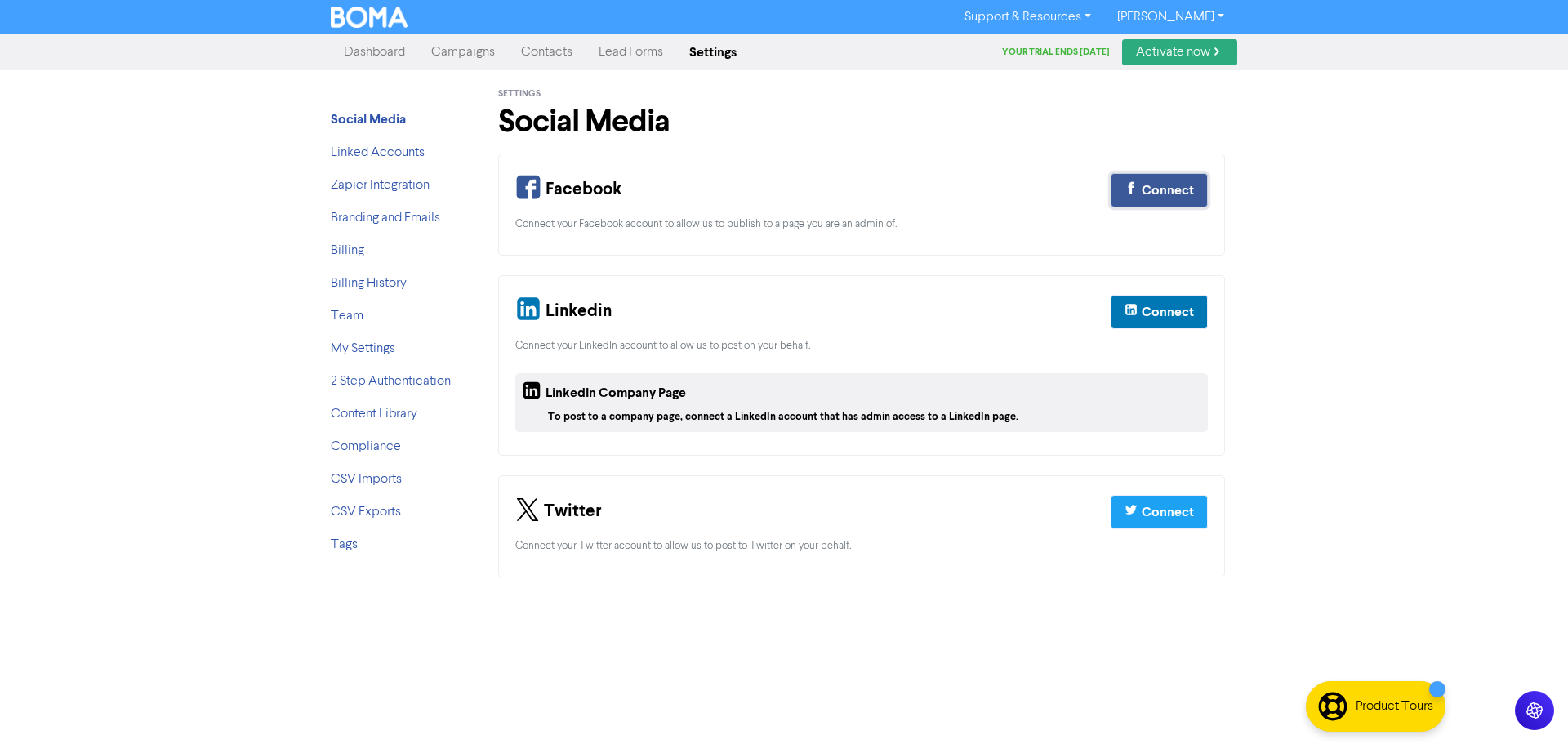
click at [1160, 188] on div "Connect" at bounding box center [1168, 189] width 52 height 20
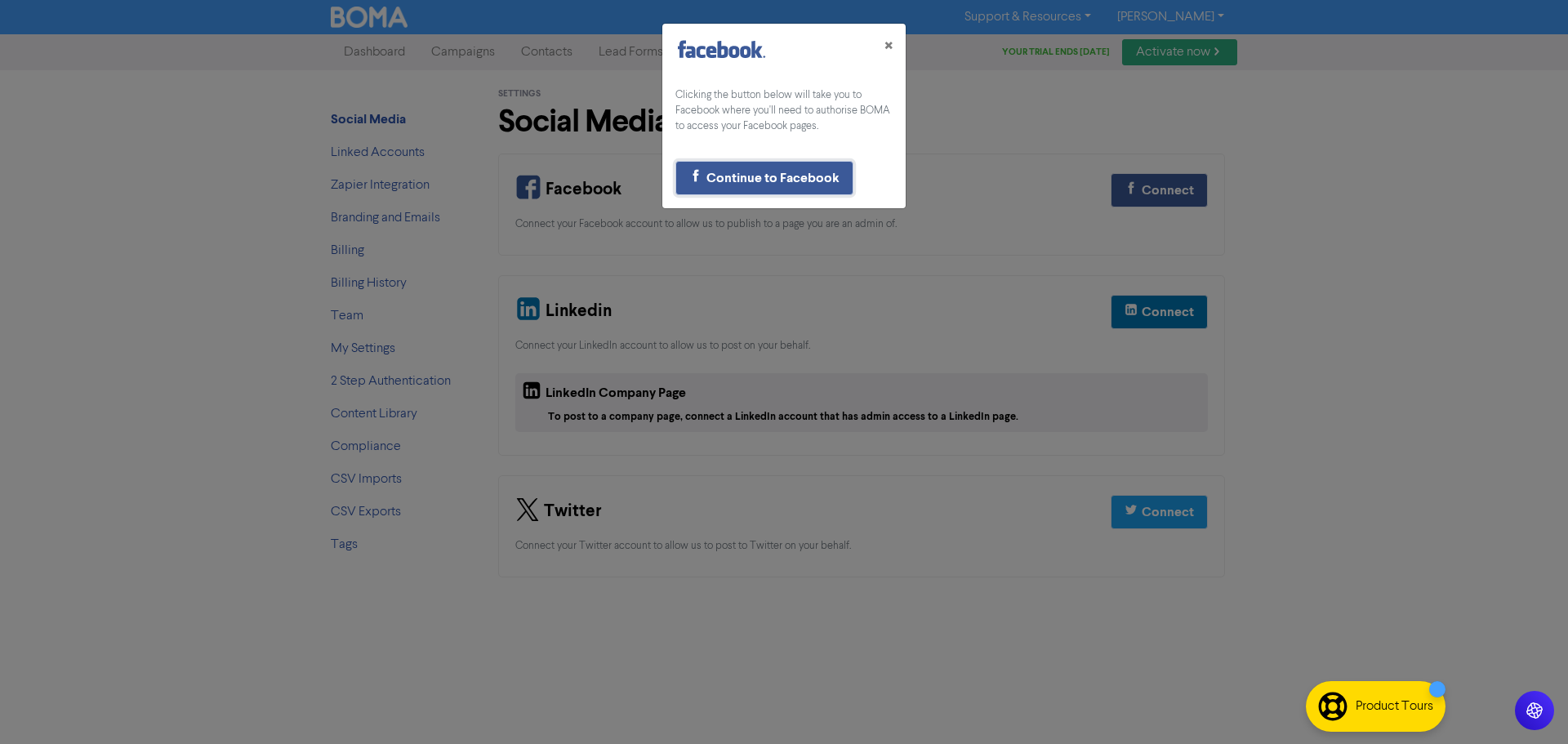
click at [753, 178] on div "Continue to Facebook" at bounding box center [773, 177] width 133 height 20
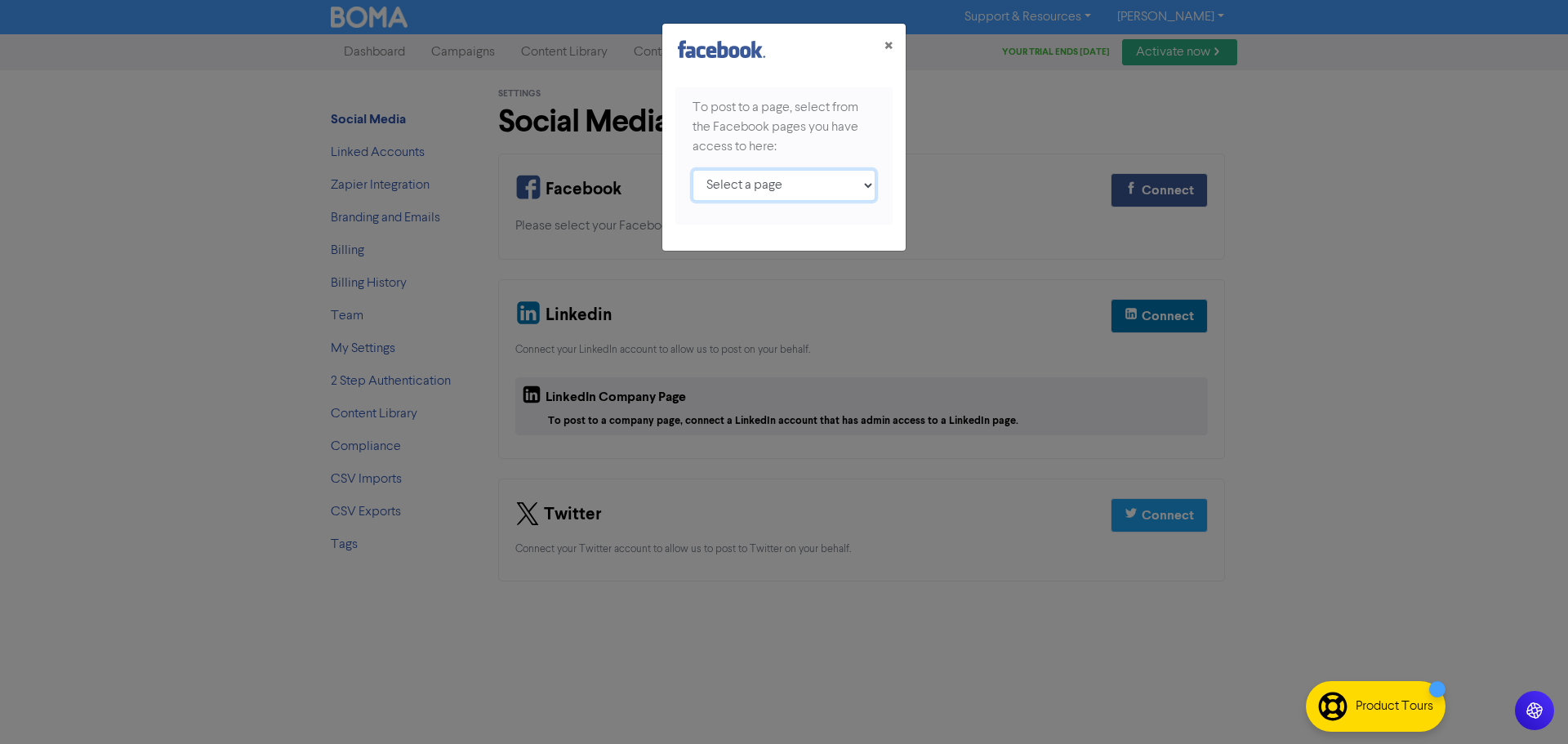
click at [864, 183] on select "Select a page First Class Accounts North Perth ;" at bounding box center [784, 185] width 183 height 31
select select "634380093632202"
click at [692, 170] on select "Select a page First Class Accounts North Perth ;" at bounding box center [784, 185] width 183 height 31
